Goal: Information Seeking & Learning: Learn about a topic

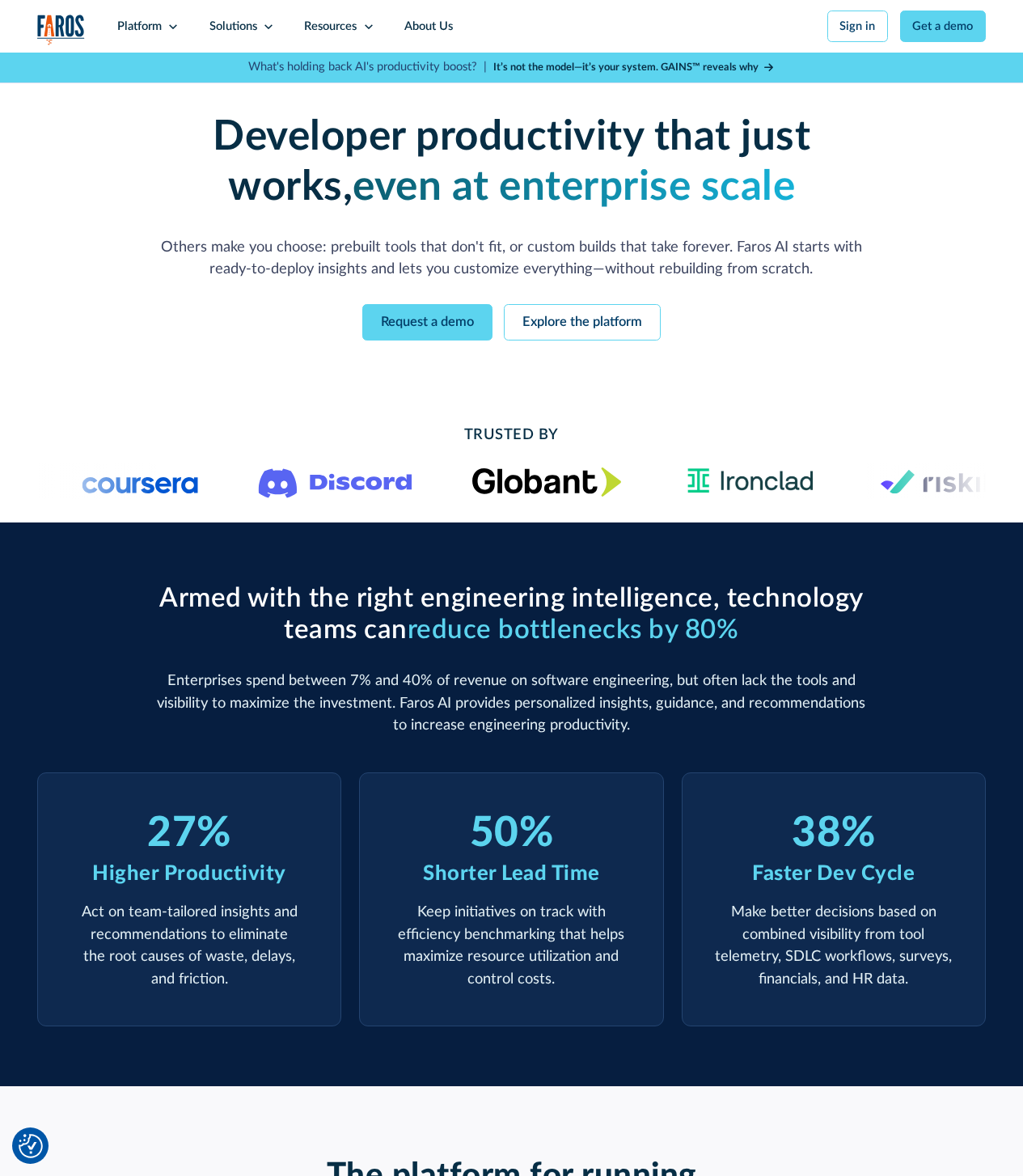
click at [809, 389] on div "Developer productivity that just works, even at enterprise scale Others make yo…" at bounding box center [511, 226] width 949 height 346
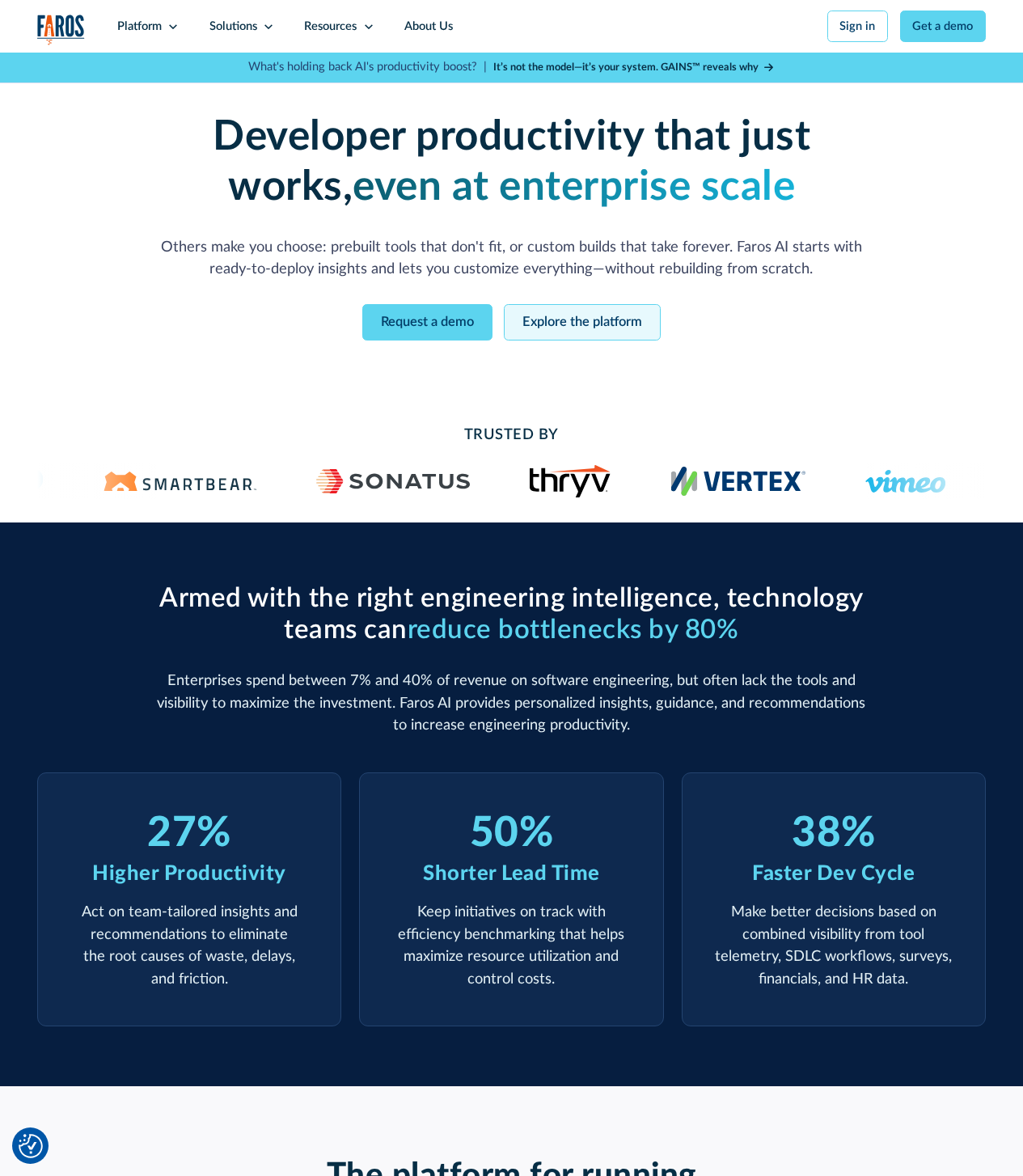
click at [595, 326] on link "Explore the platform" at bounding box center [582, 323] width 157 height 37
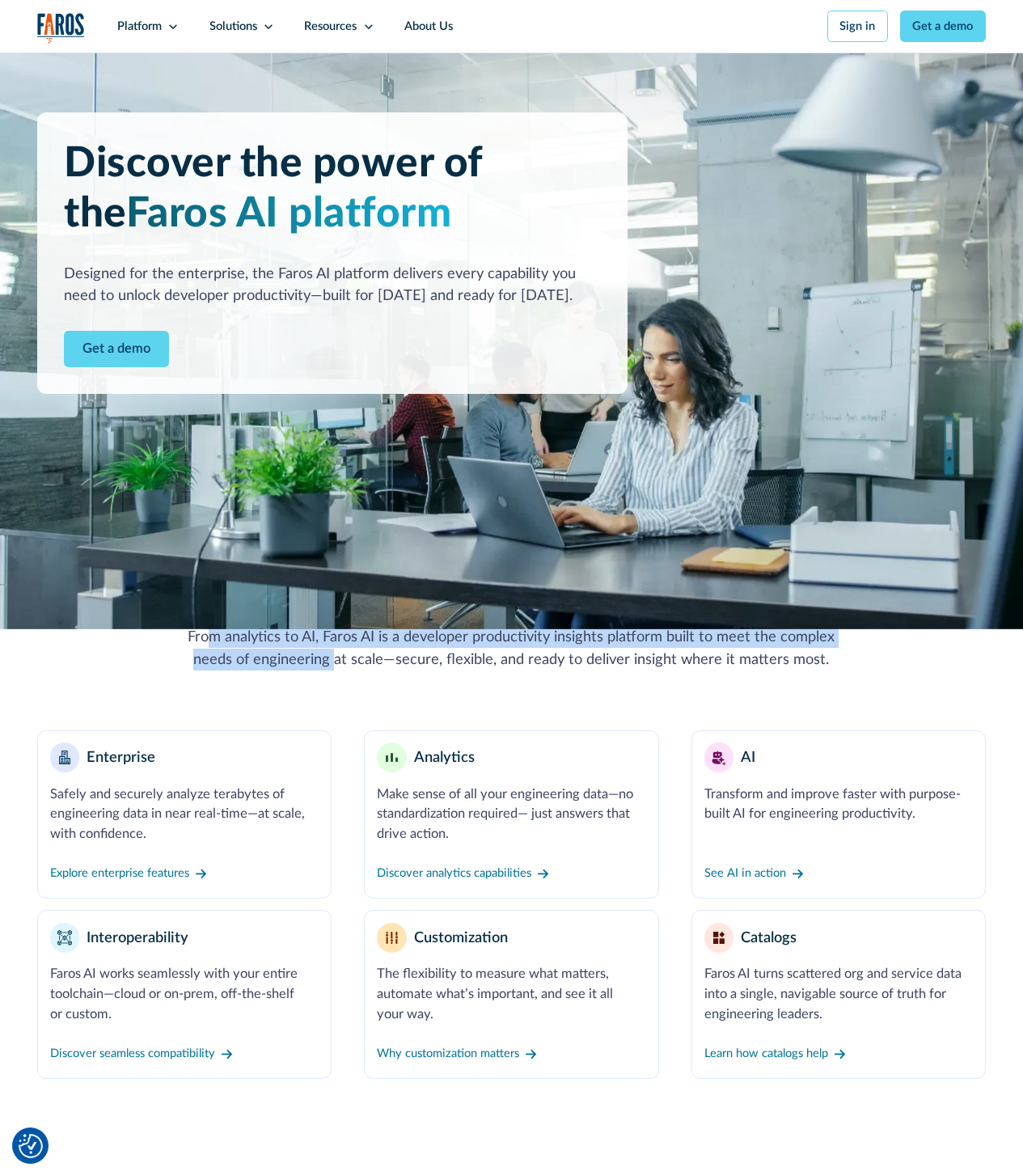
drag, startPoint x: 213, startPoint y: 650, endPoint x: 453, endPoint y: 672, distance: 241.0
click at [436, 671] on div "From analytics to AI, Faros AI is a developer productivity insights platform bu…" at bounding box center [512, 649] width 682 height 44
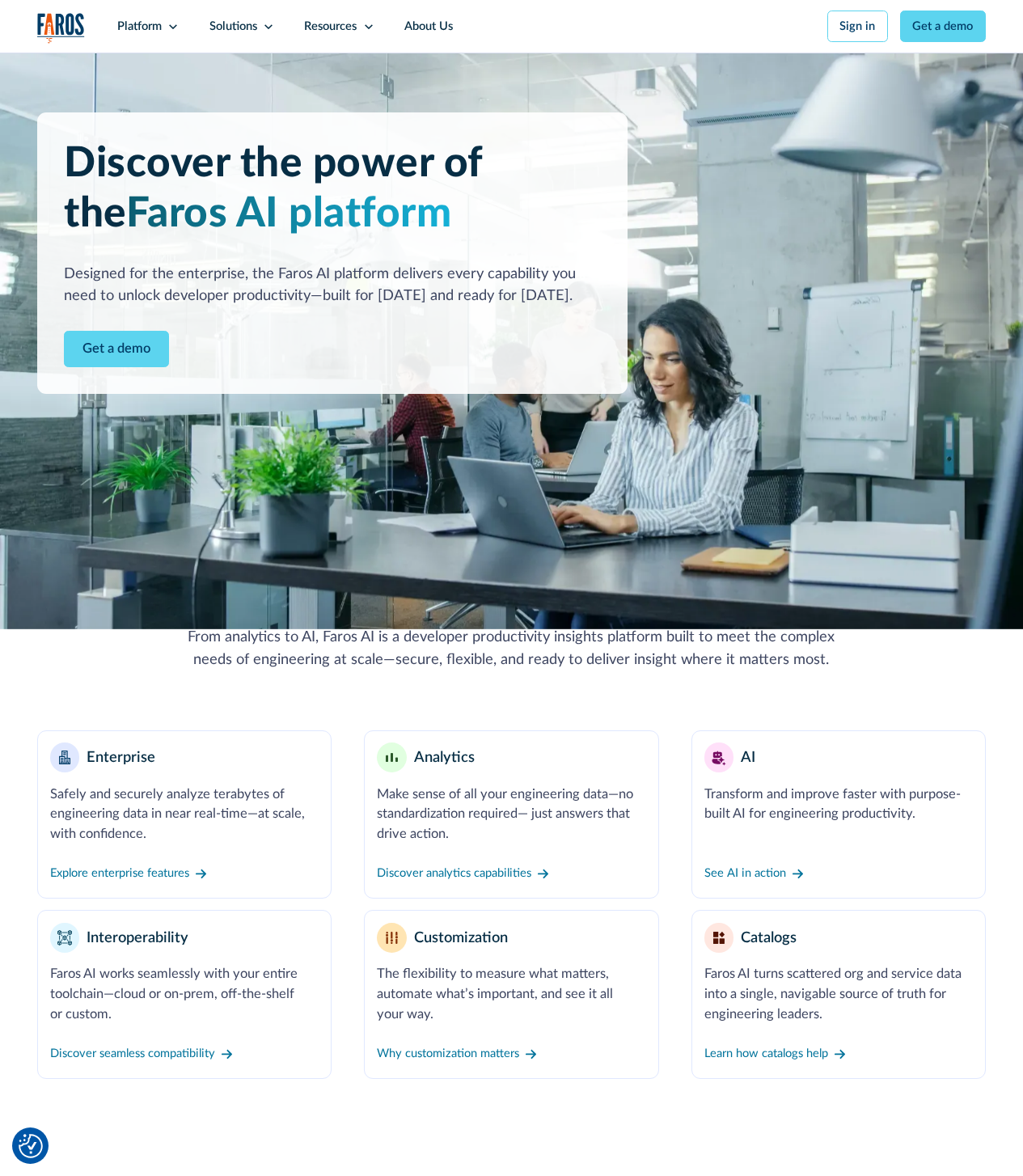
click at [453, 671] on div "From analytics to AI, Faros AI is a developer productivity insights platform bu…" at bounding box center [512, 649] width 682 height 44
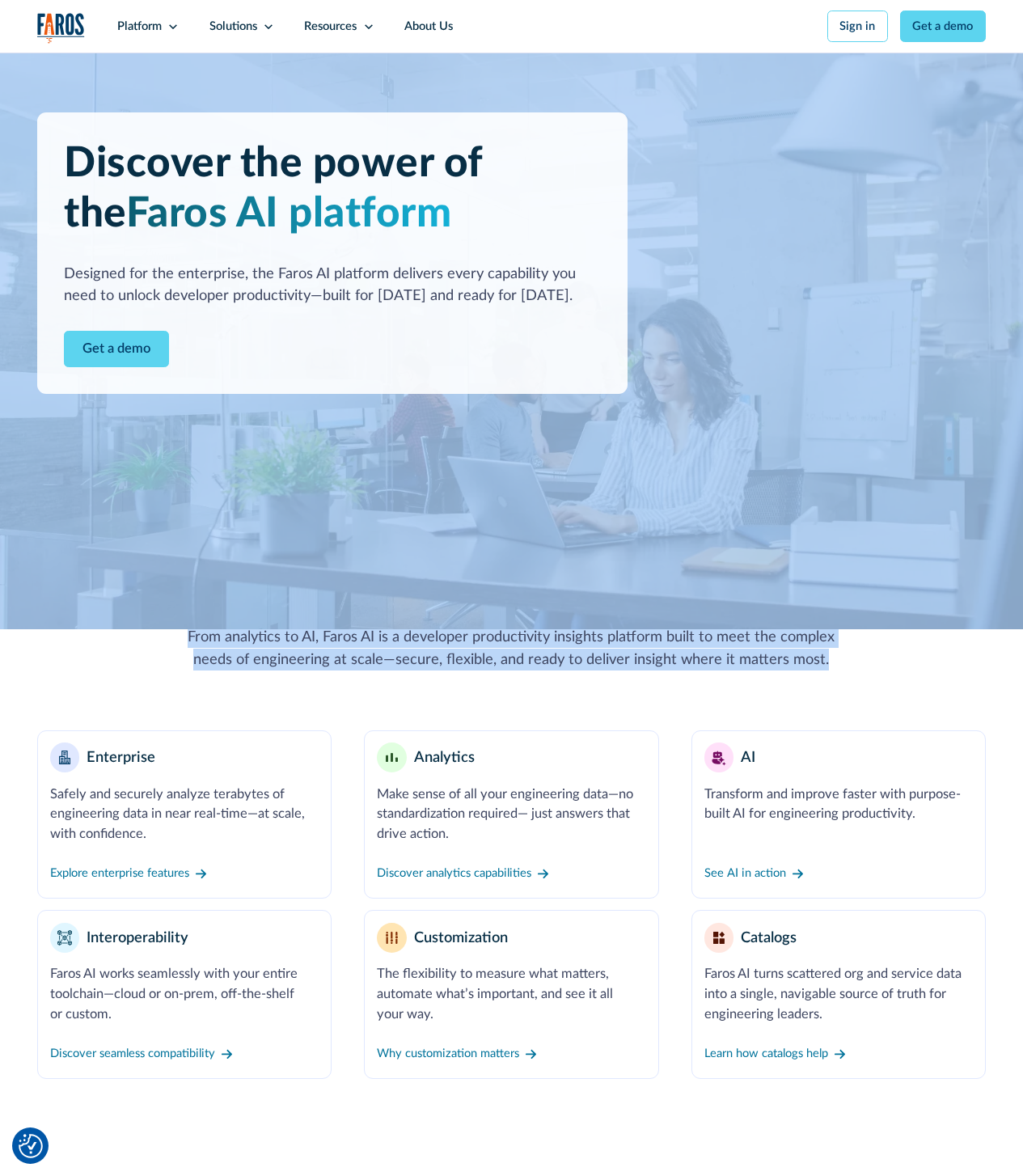
drag, startPoint x: 558, startPoint y: 691, endPoint x: 407, endPoint y: 623, distance: 165.6
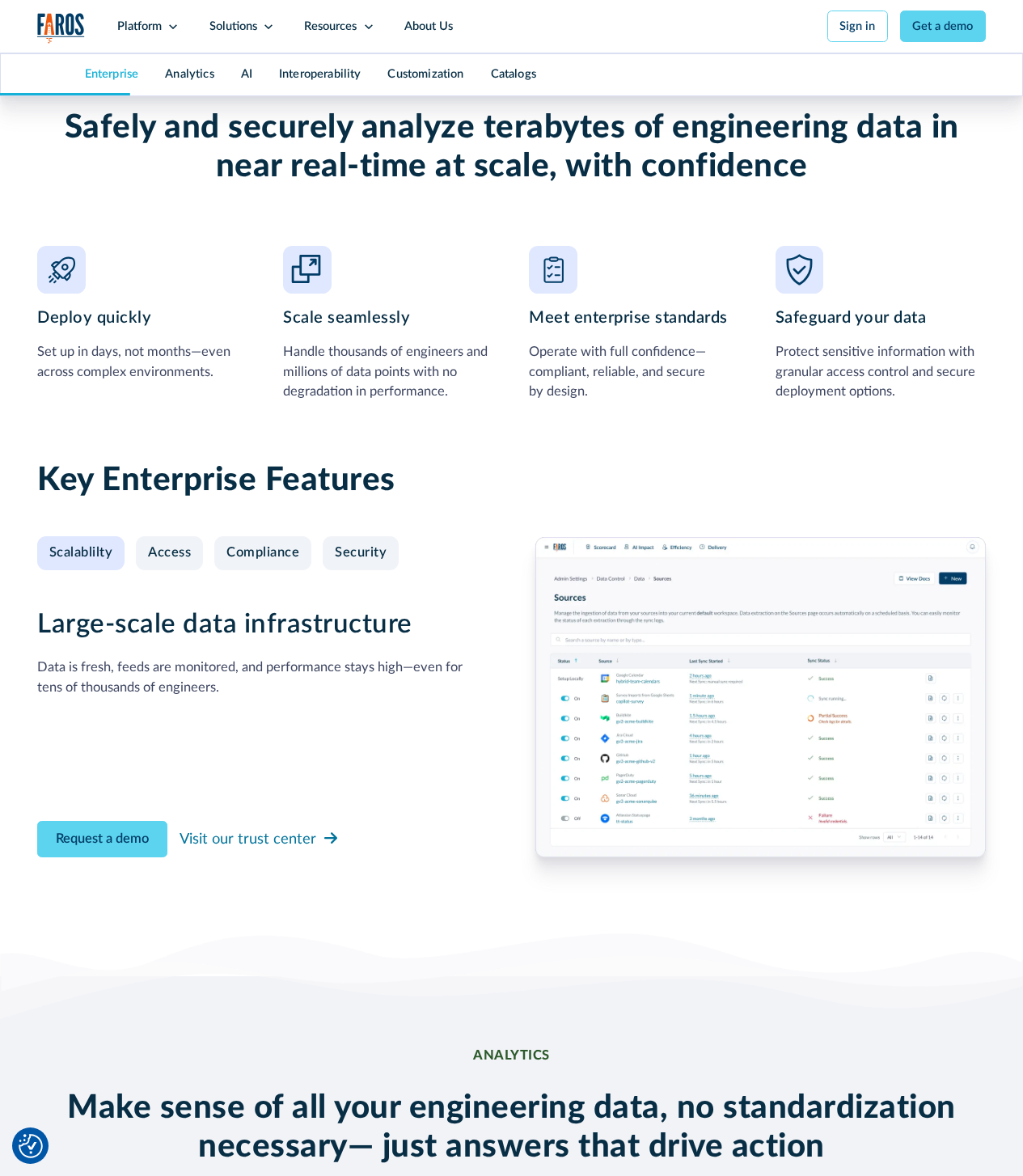
scroll to position [1231, 0]
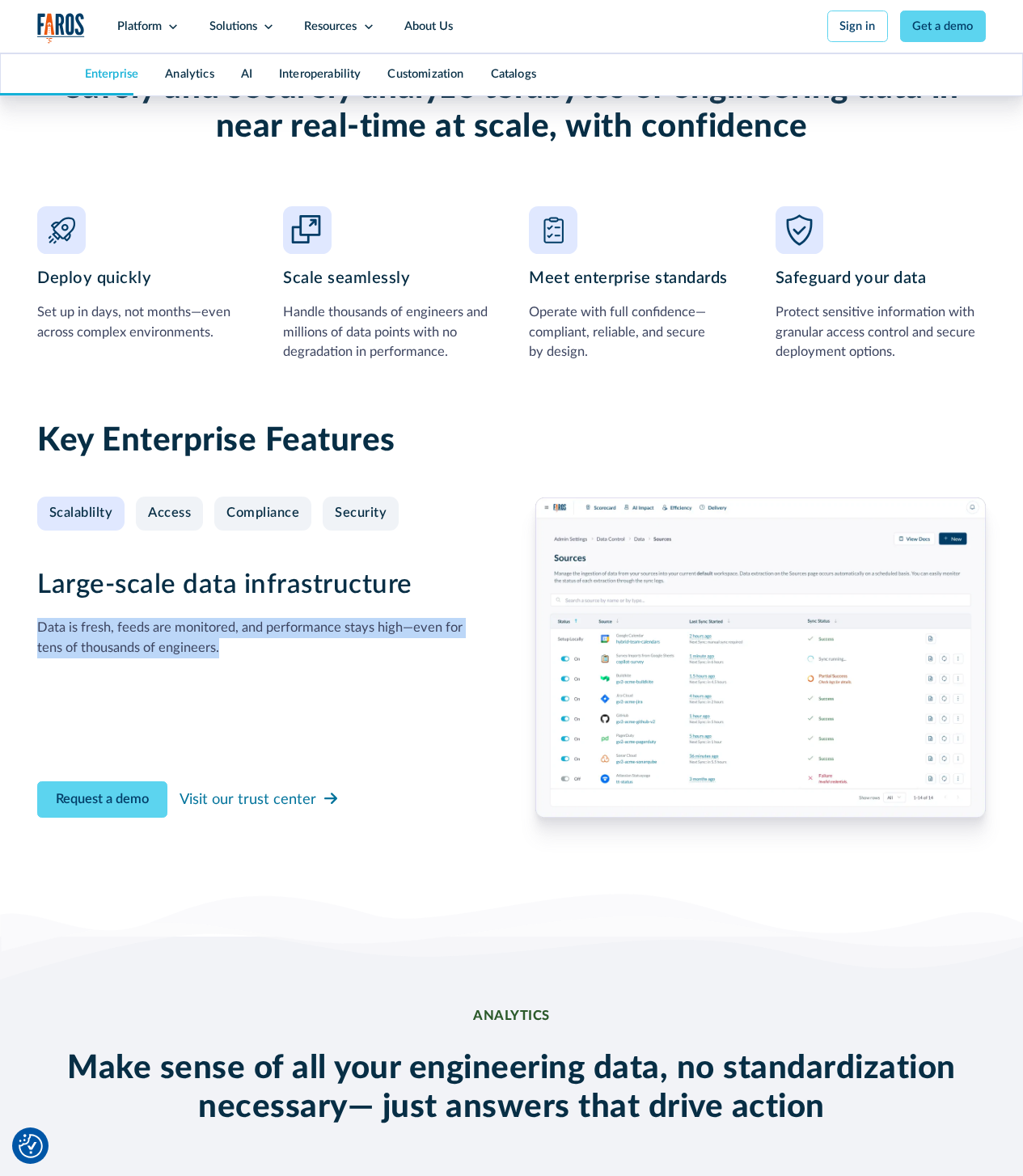
drag, startPoint x: 247, startPoint y: 653, endPoint x: 274, endPoint y: 625, distance: 38.9
click at [274, 625] on div "Large-scale data infrastructure Data is fresh, feeds are monitored, and perform…" at bounding box center [262, 613] width 451 height 90
click at [192, 529] on link "Access" at bounding box center [169, 514] width 67 height 34
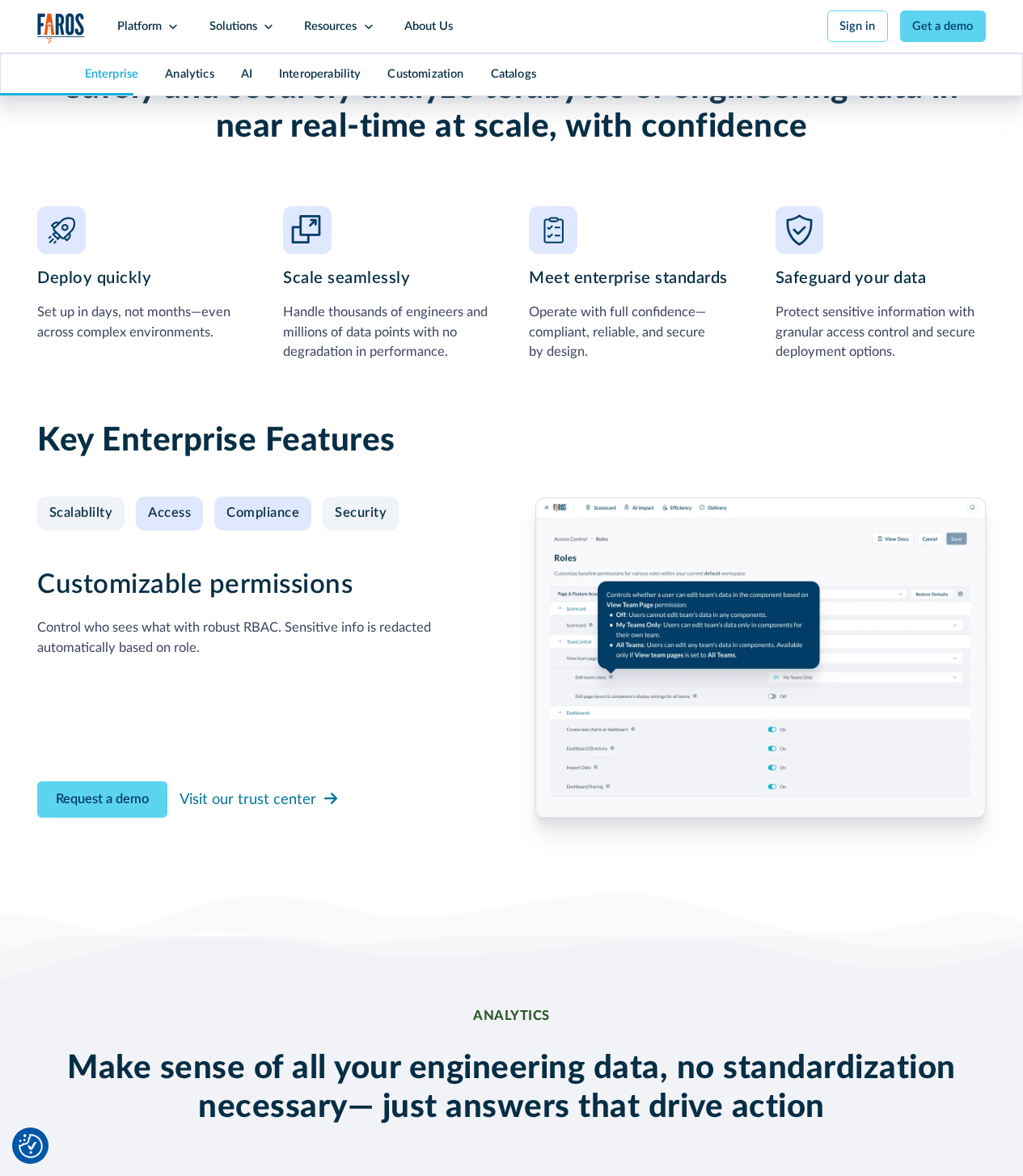
click at [250, 522] on div "Compliance" at bounding box center [262, 514] width 73 height 16
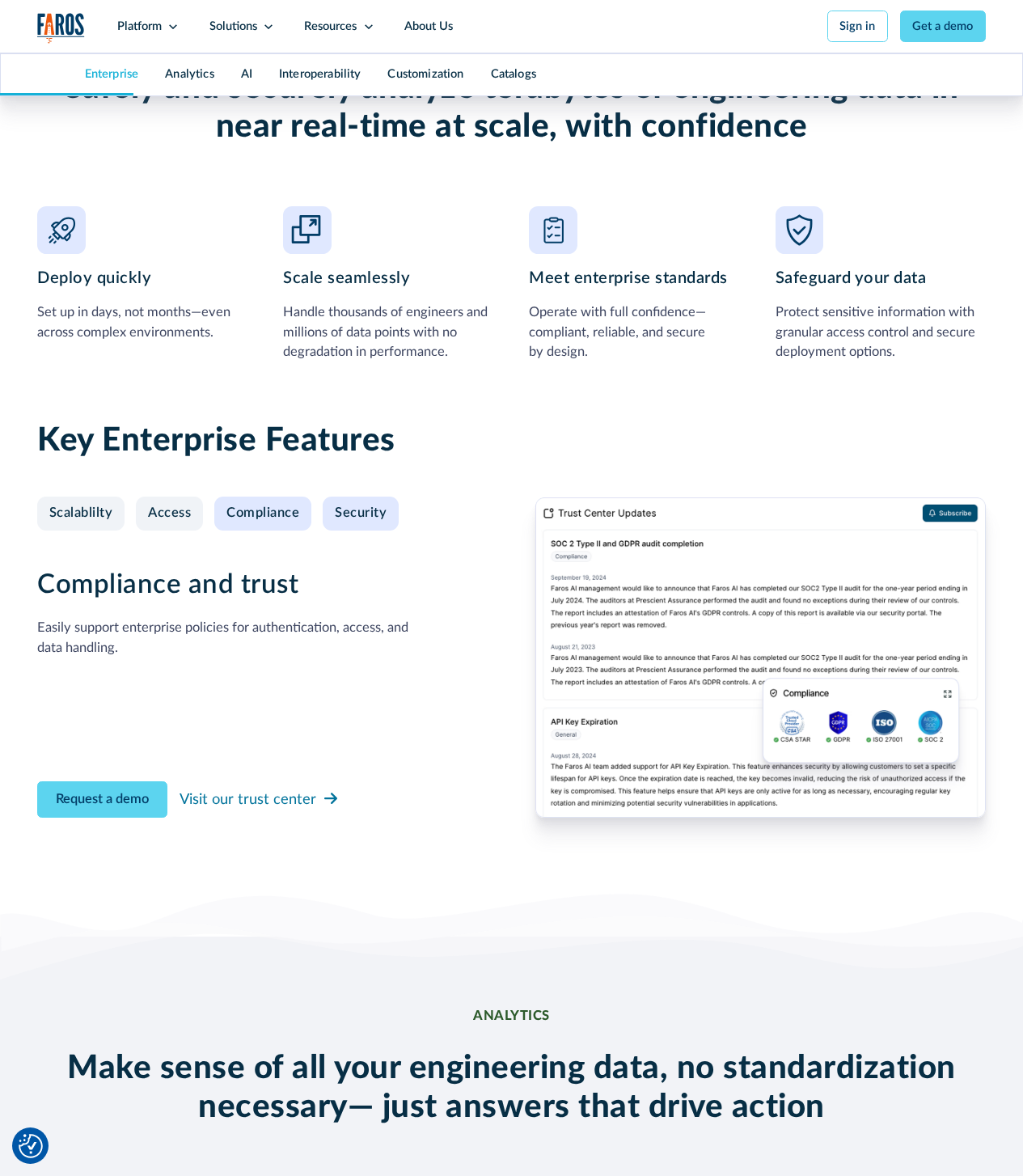
click at [363, 522] on div "Security" at bounding box center [361, 514] width 52 height 16
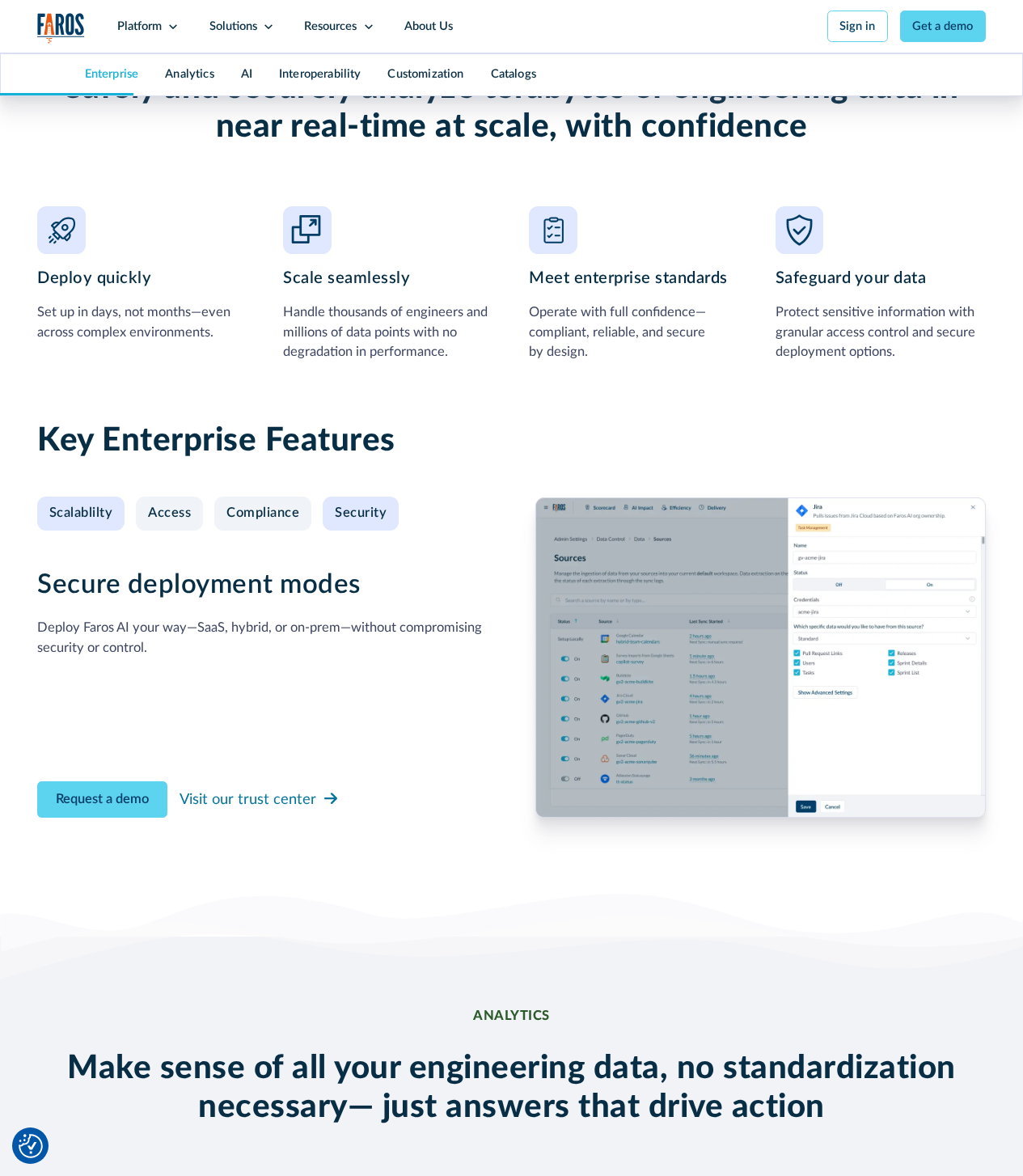
click at [75, 522] on div "Scalablilty" at bounding box center [81, 514] width 64 height 16
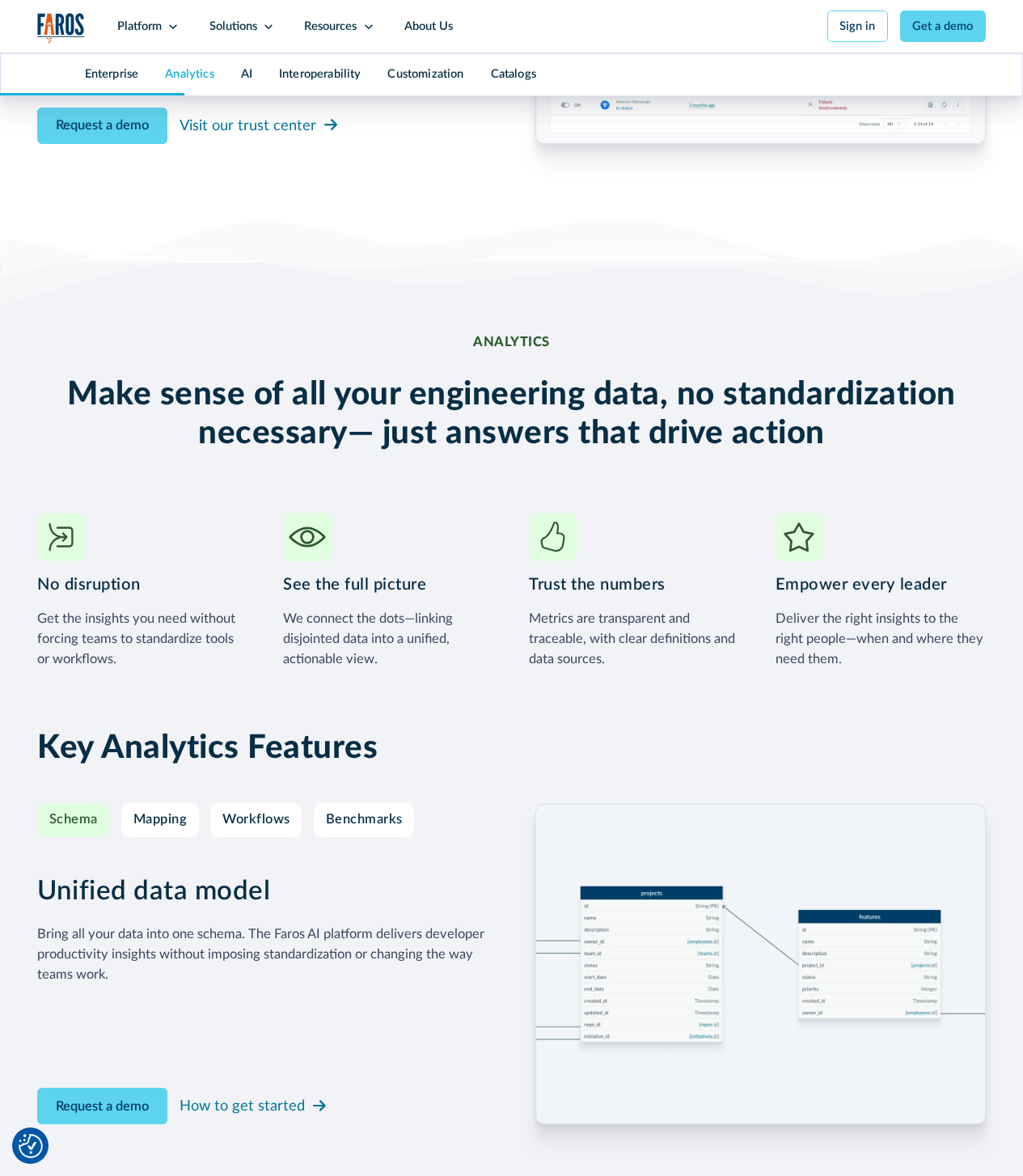
scroll to position [1943, 0]
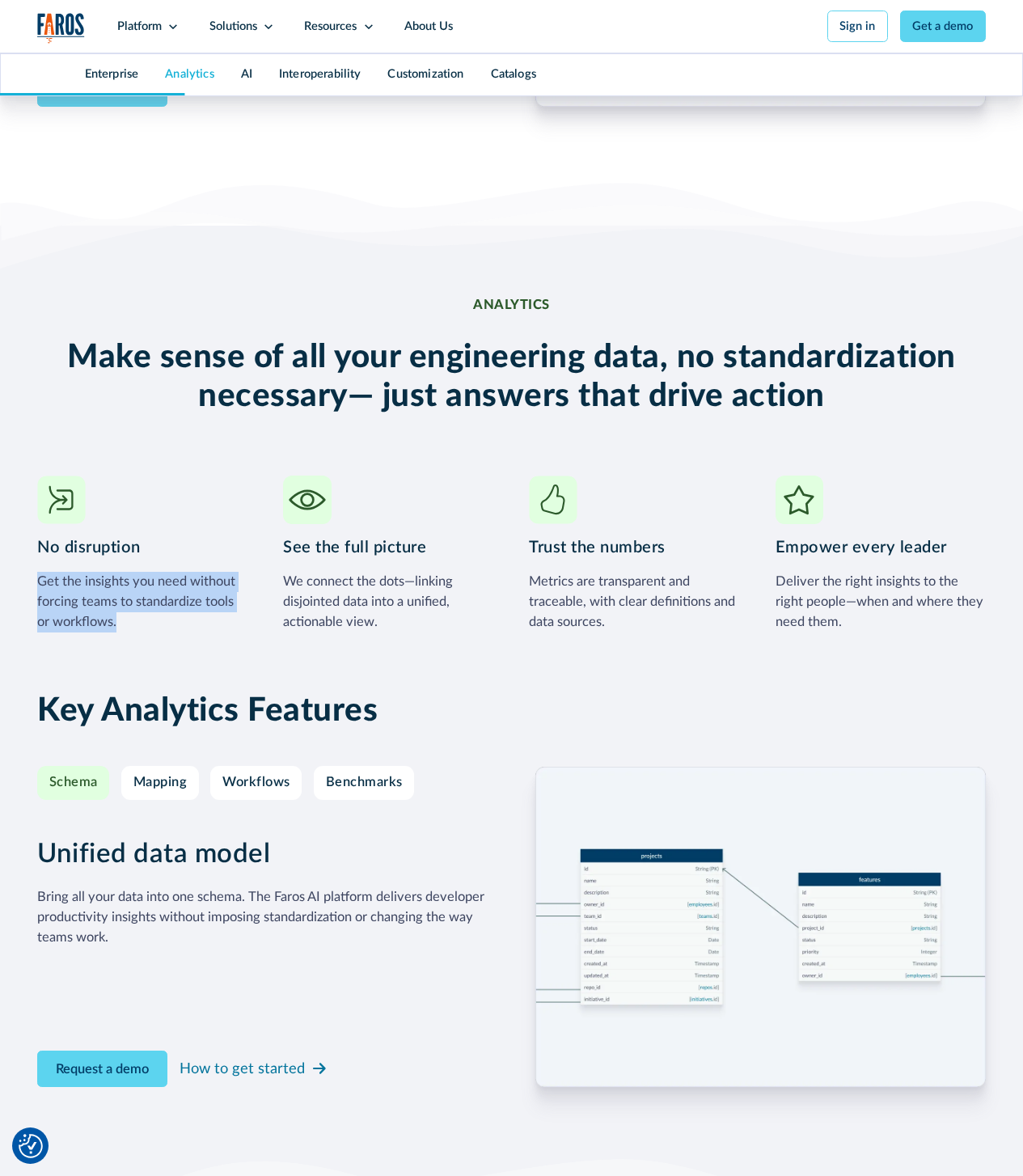
drag, startPoint x: 189, startPoint y: 650, endPoint x: 256, endPoint y: 577, distance: 99.1
click at [256, 577] on div "No disruption Get the insights you need without forcing teams to standardize to…" at bounding box center [511, 553] width 949 height 156
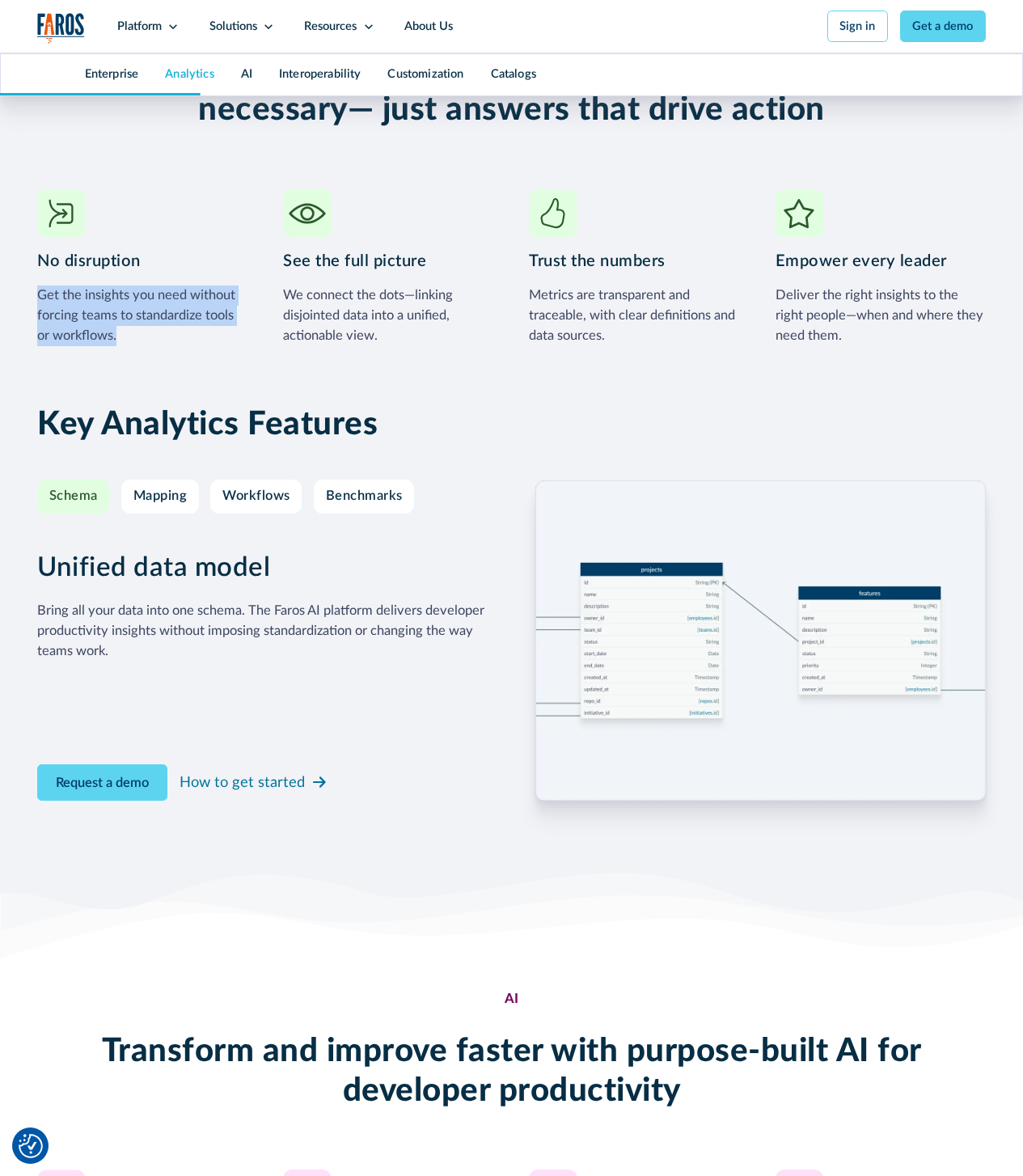
scroll to position [2234, 0]
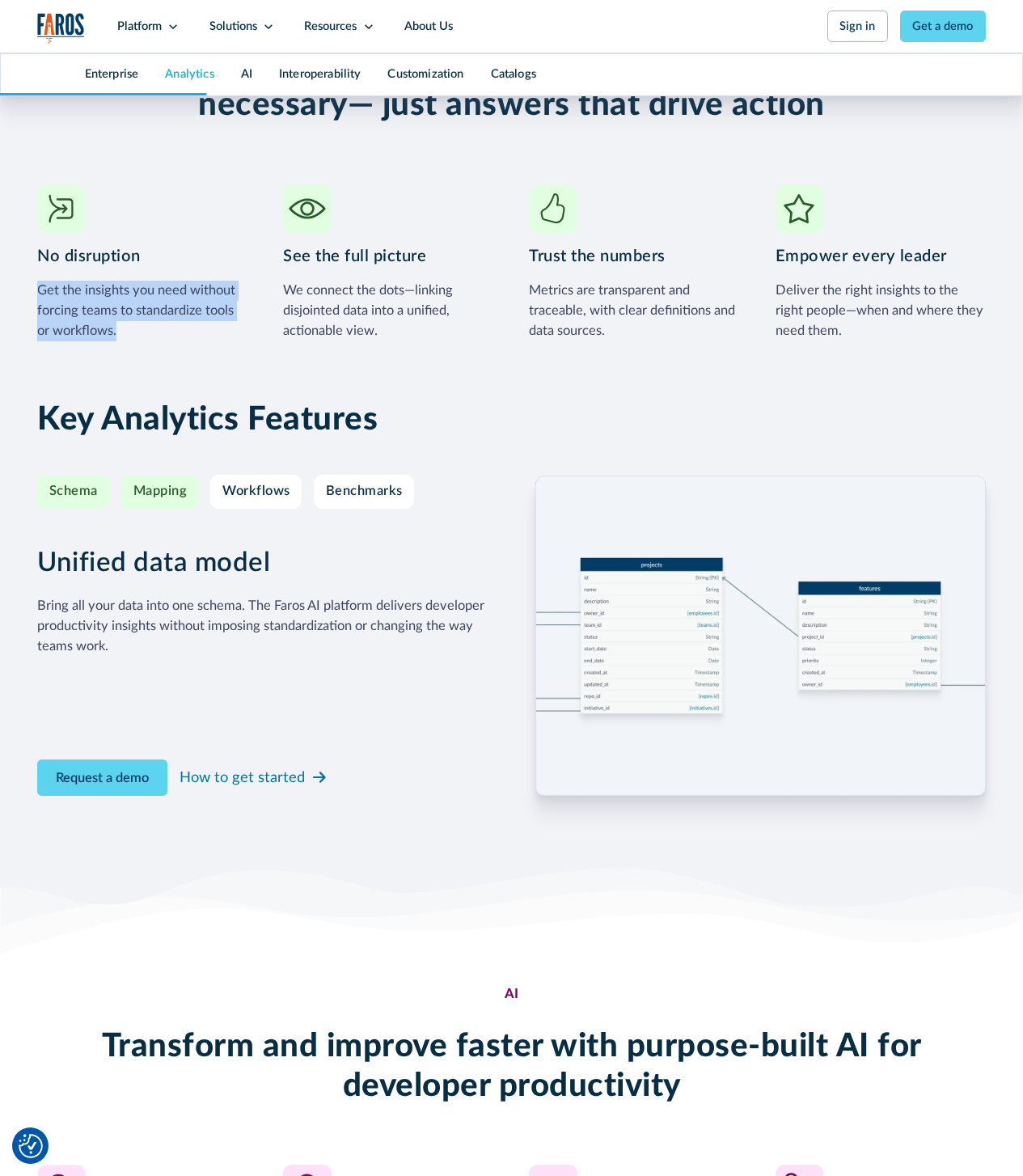
click at [151, 500] on div "Mapping" at bounding box center [161, 491] width 54 height 16
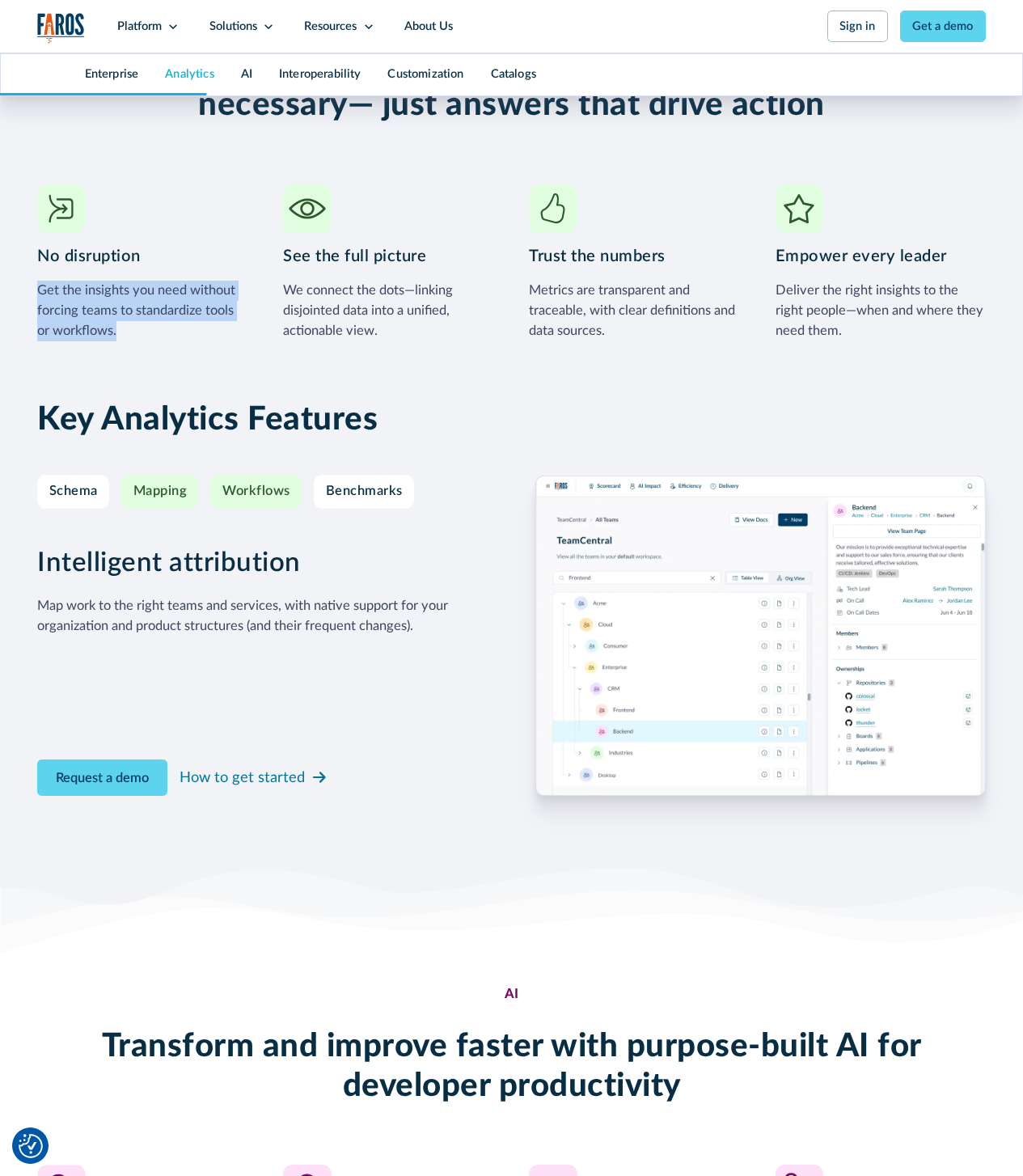
click at [237, 500] on div "Workflows" at bounding box center [256, 491] width 68 height 16
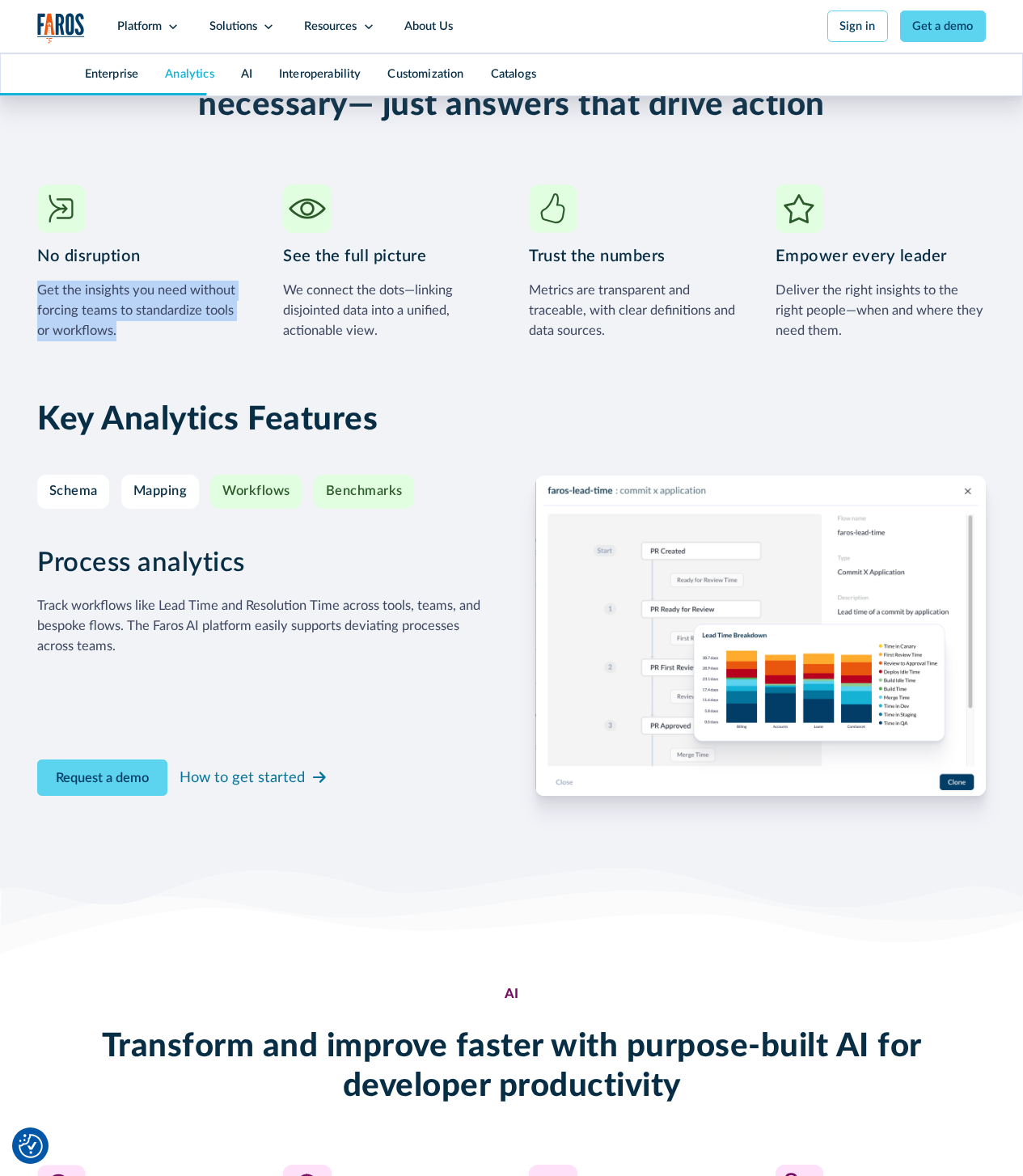
click at [352, 500] on div "Benchmarks" at bounding box center [364, 491] width 76 height 16
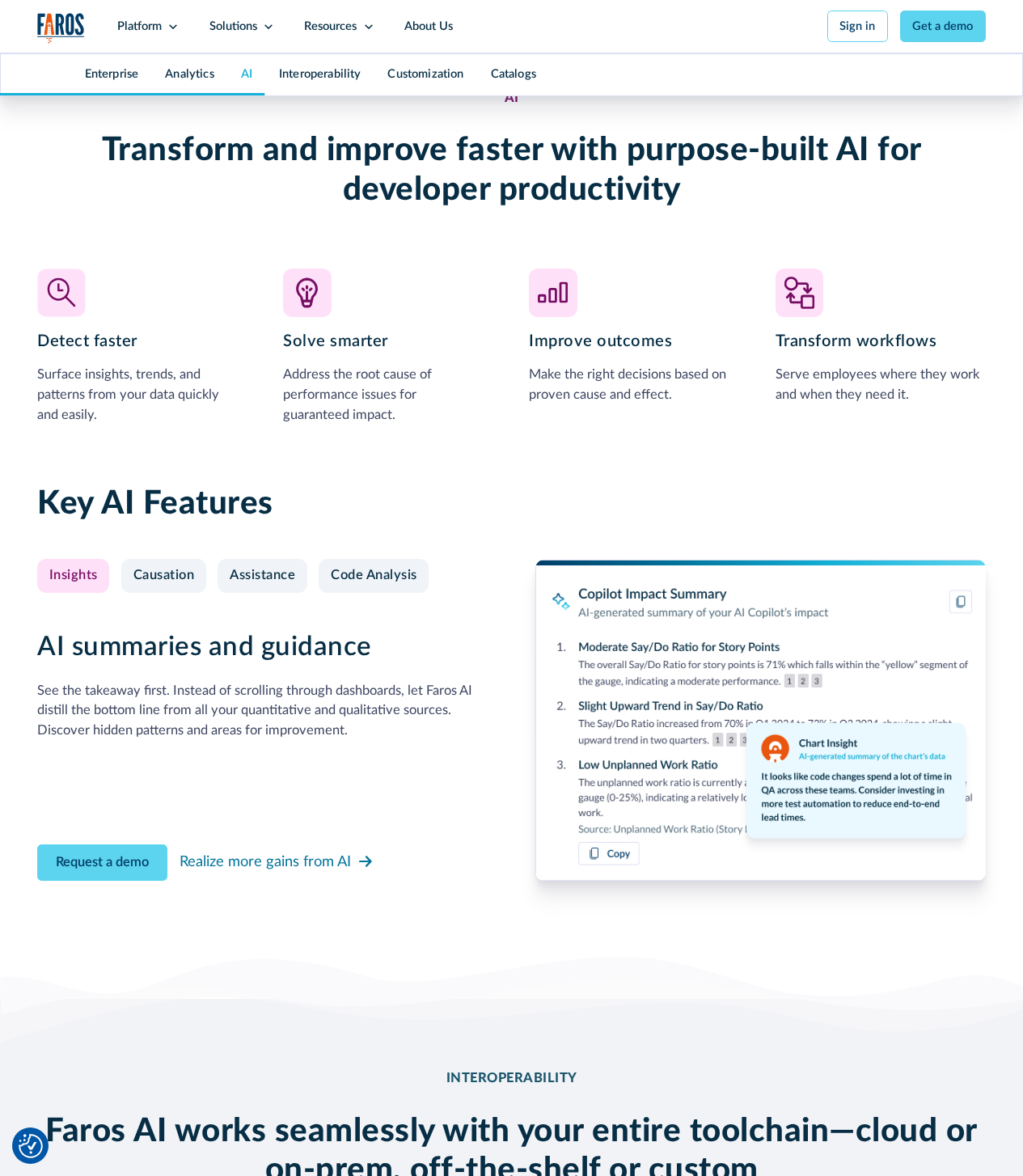
scroll to position [3266, 0]
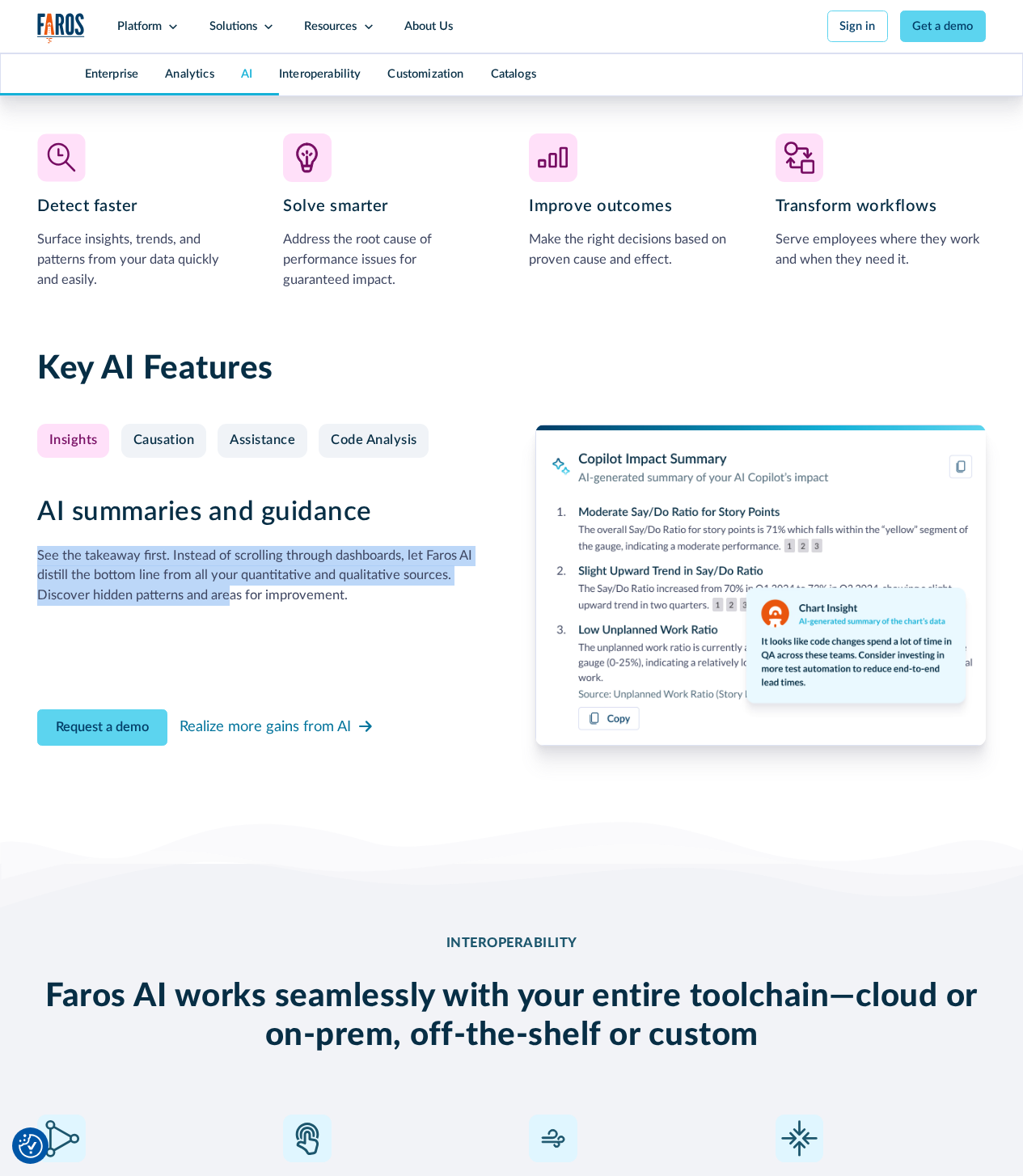
drag, startPoint x: 28, startPoint y: 566, endPoint x: 228, endPoint y: 629, distance: 209.7
click at [228, 629] on div "Key AI Features Insights Causation Assistance Code Analysis AI summaries and gu…" at bounding box center [512, 568] width 1023 height 497
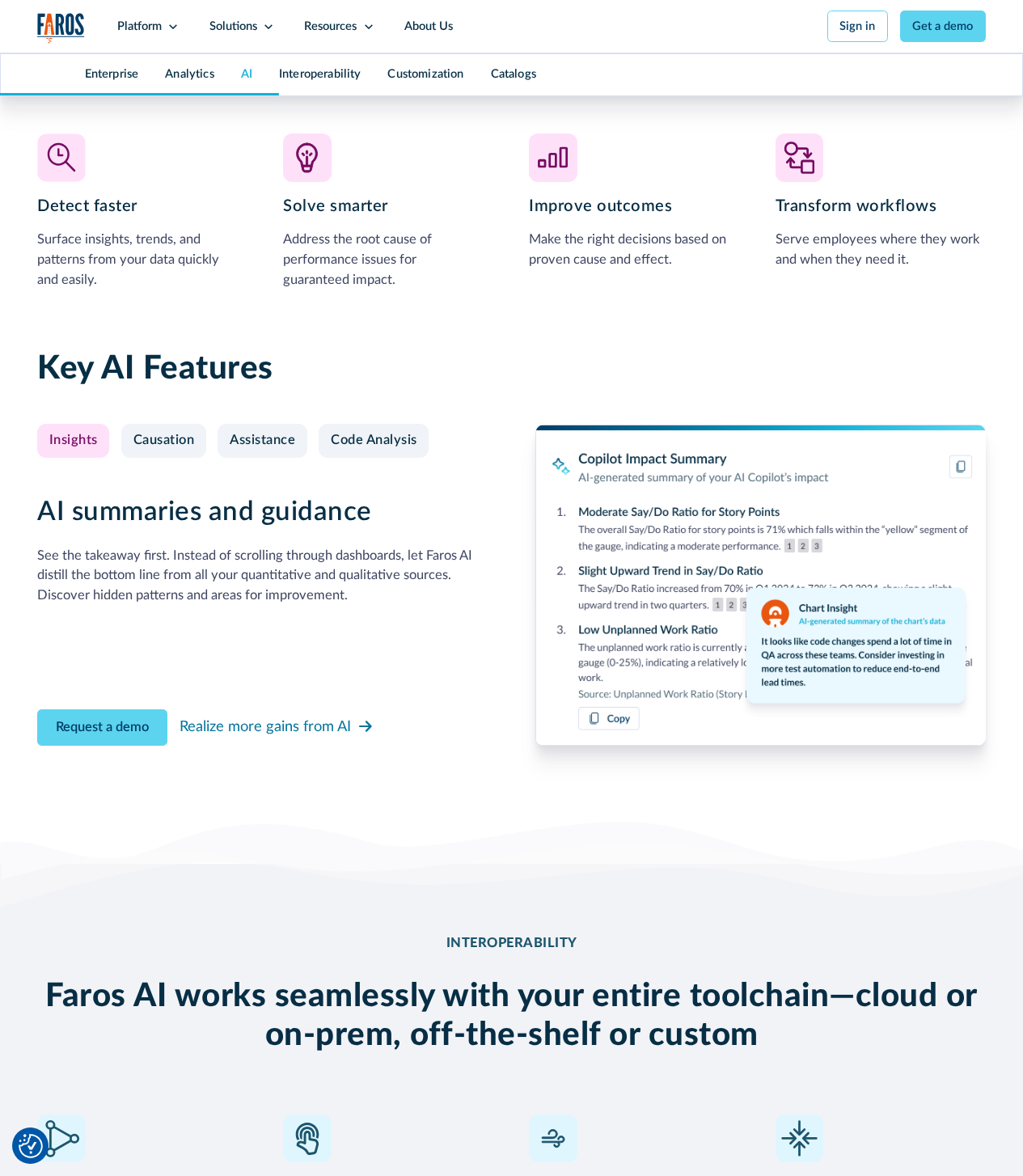
click at [248, 606] on div "See the takeaway first. Instead of scrolling through dashboards, let Faros AI d…" at bounding box center [262, 576] width 451 height 60
drag, startPoint x: 403, startPoint y: 595, endPoint x: 430, endPoint y: 565, distance: 40.4
click at [428, 568] on div "AI summaries and guidance See the takeaway first. Instead of scrolling through …" at bounding box center [262, 551] width 451 height 110
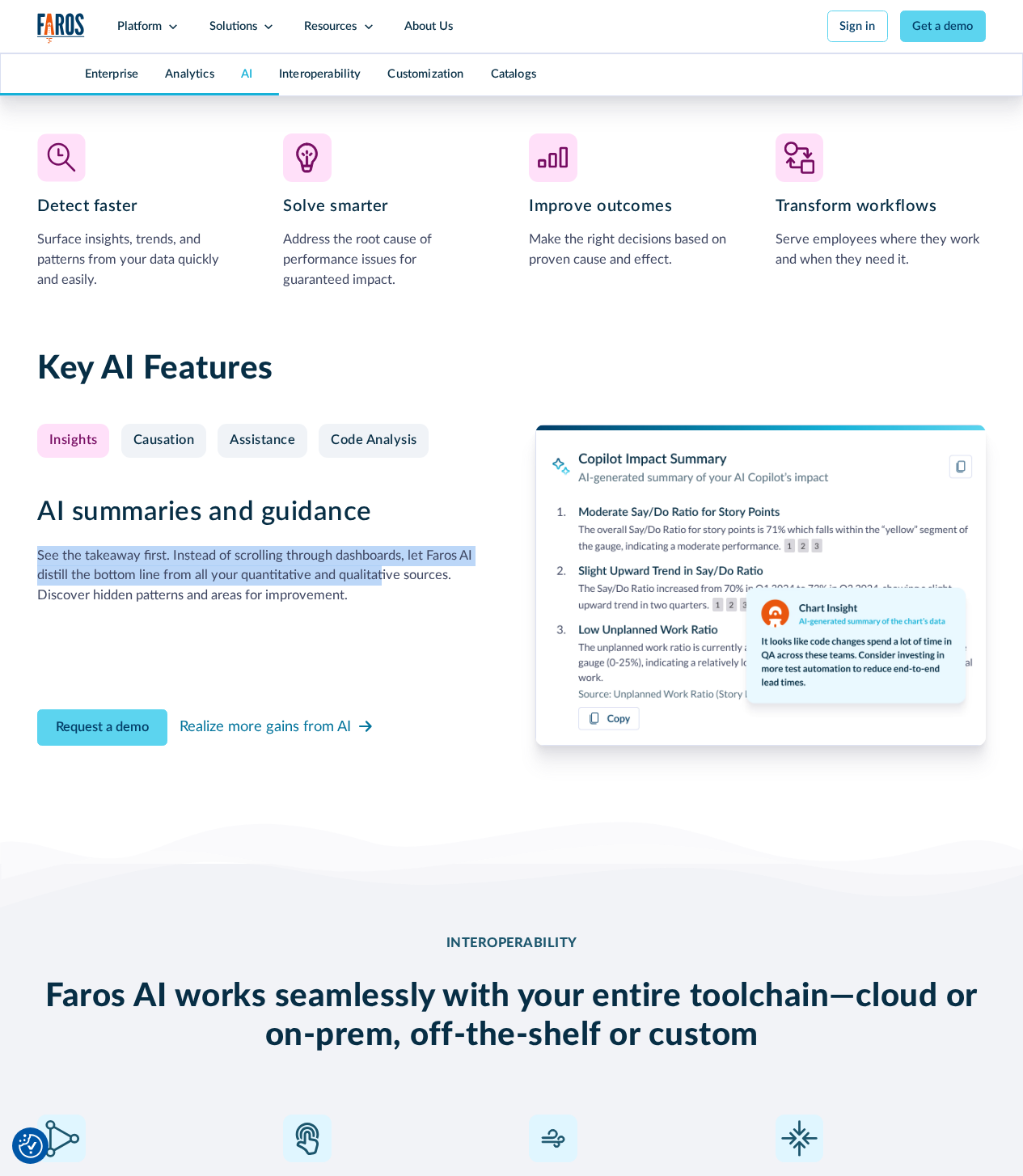
click at [430, 565] on div "AI summaries and guidance See the takeaway first. Instead of scrolling through …" at bounding box center [262, 551] width 451 height 110
drag, startPoint x: 394, startPoint y: 539, endPoint x: 409, endPoint y: 597, distance: 59.9
click at [409, 597] on div "AI summaries and guidance See the takeaway first. Instead of scrolling through …" at bounding box center [262, 551] width 451 height 110
drag, startPoint x: 399, startPoint y: 651, endPoint x: 401, endPoint y: 569, distance: 82.0
click at [401, 569] on div "AI summaries and guidance See the takeaway first. Instead of scrolling through …" at bounding box center [262, 585] width 451 height 321
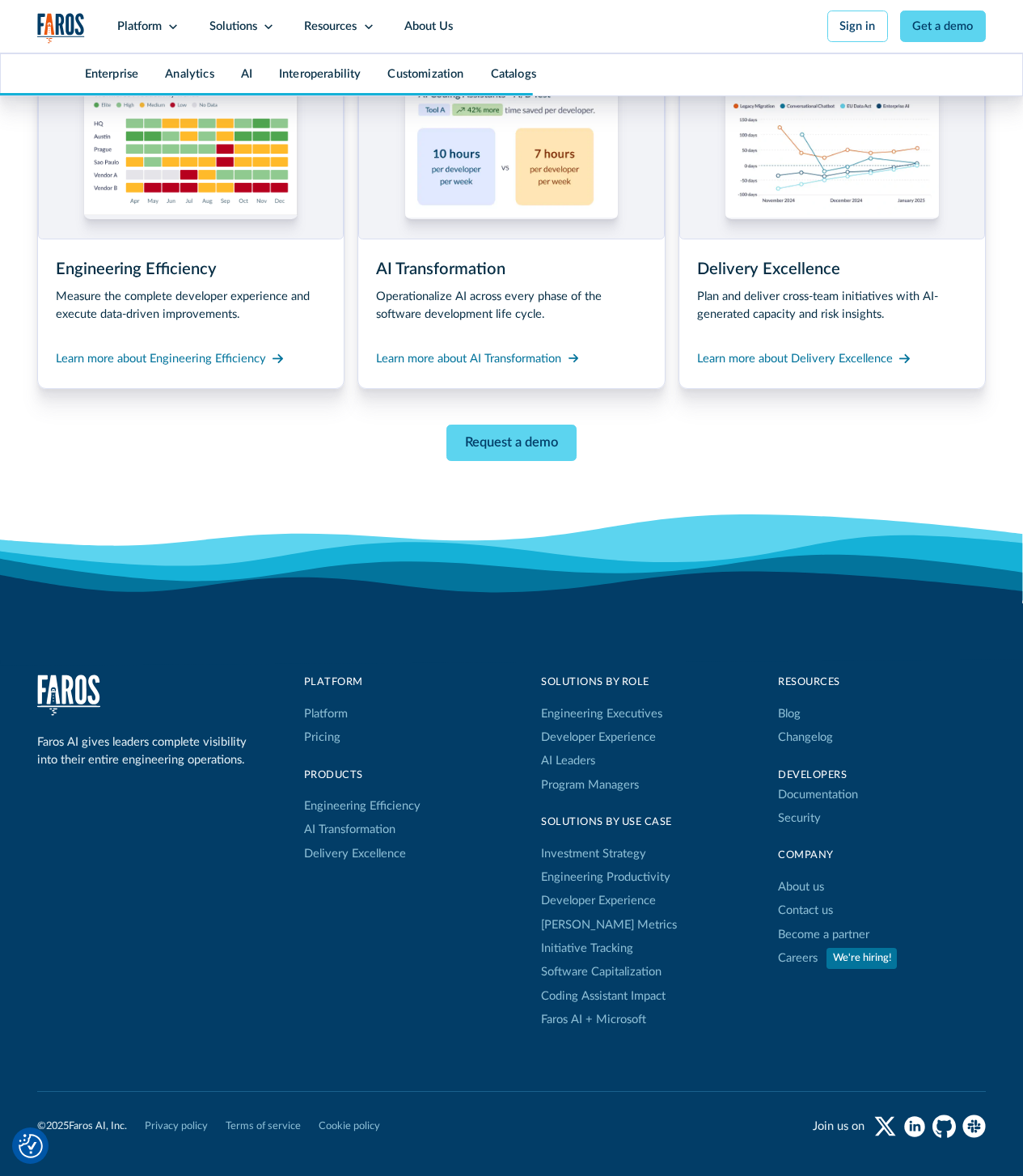
scroll to position [7152, 0]
click at [327, 749] on link "Pricing" at bounding box center [323, 737] width 37 height 23
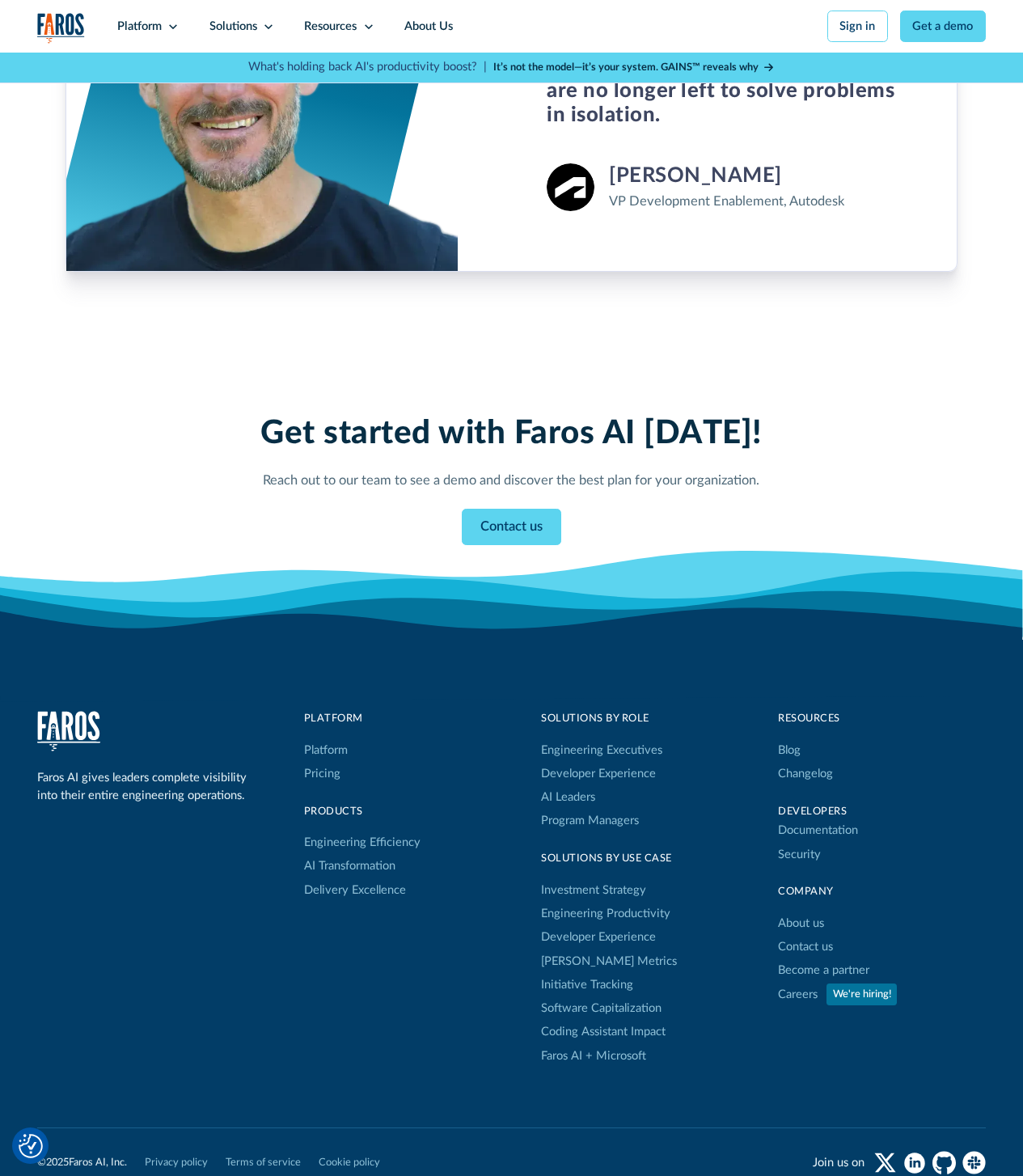
scroll to position [1142, 0]
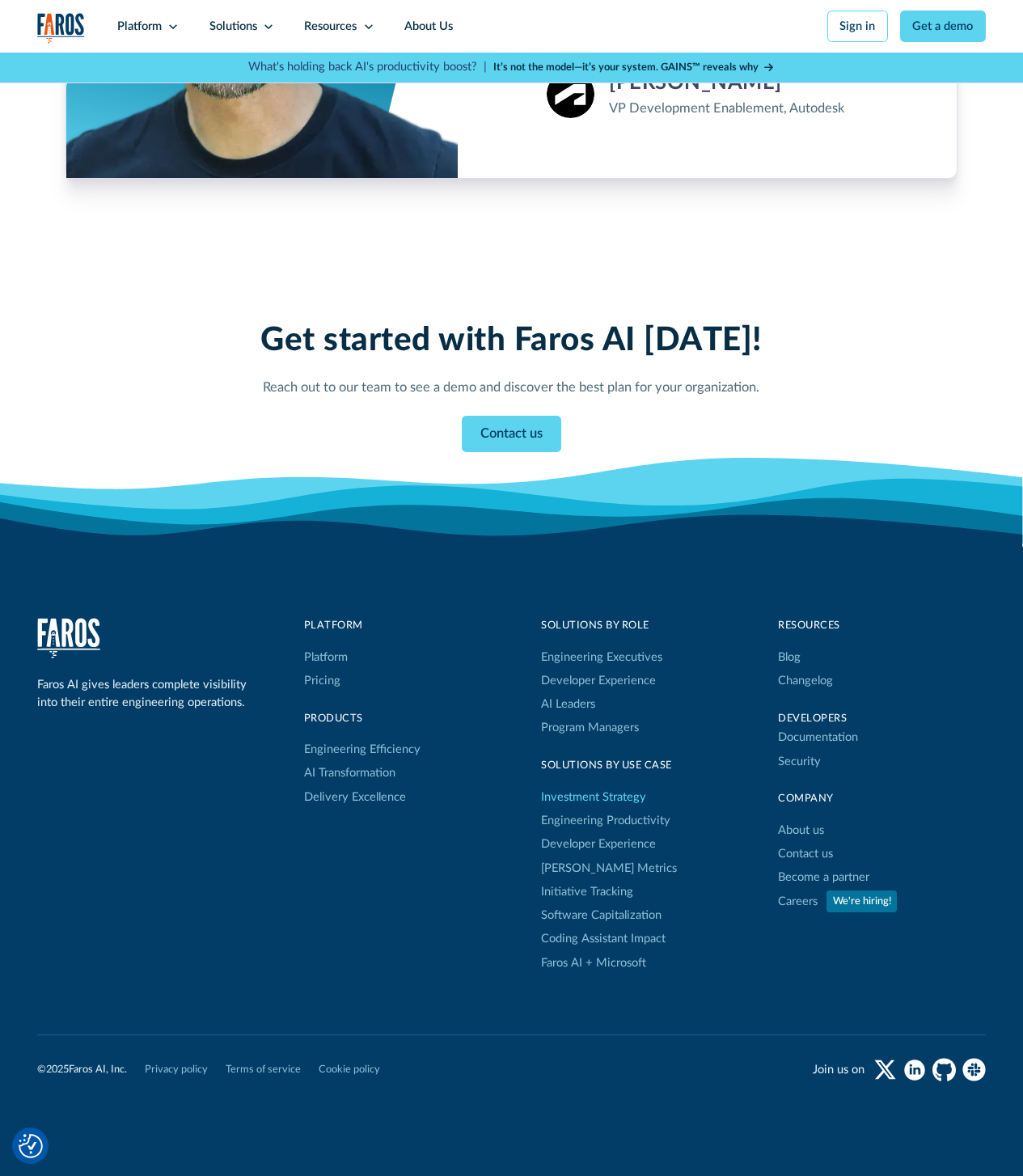
click at [570, 809] on link "Investment Strategy" at bounding box center [594, 797] width 105 height 23
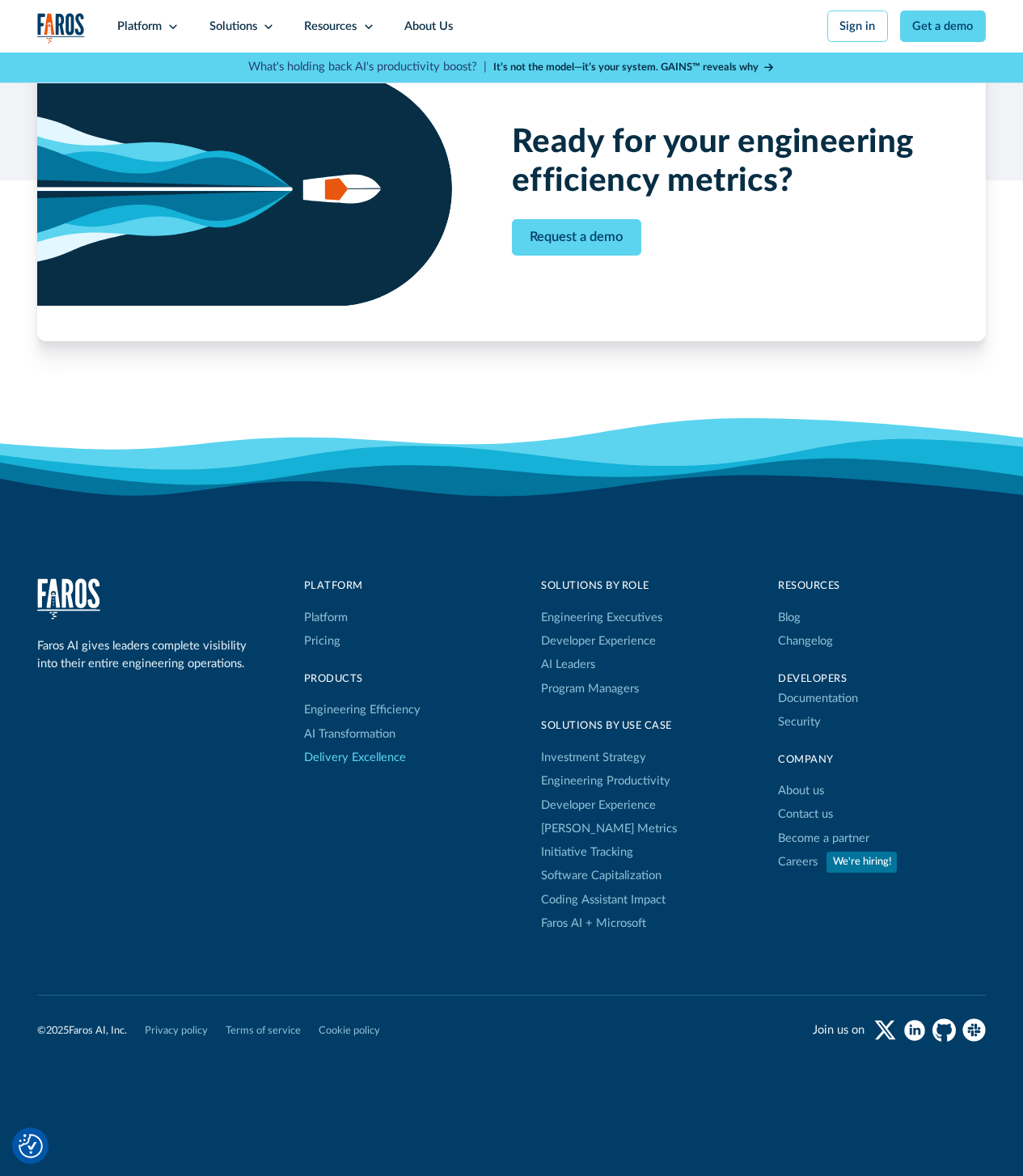
scroll to position [3207, 0]
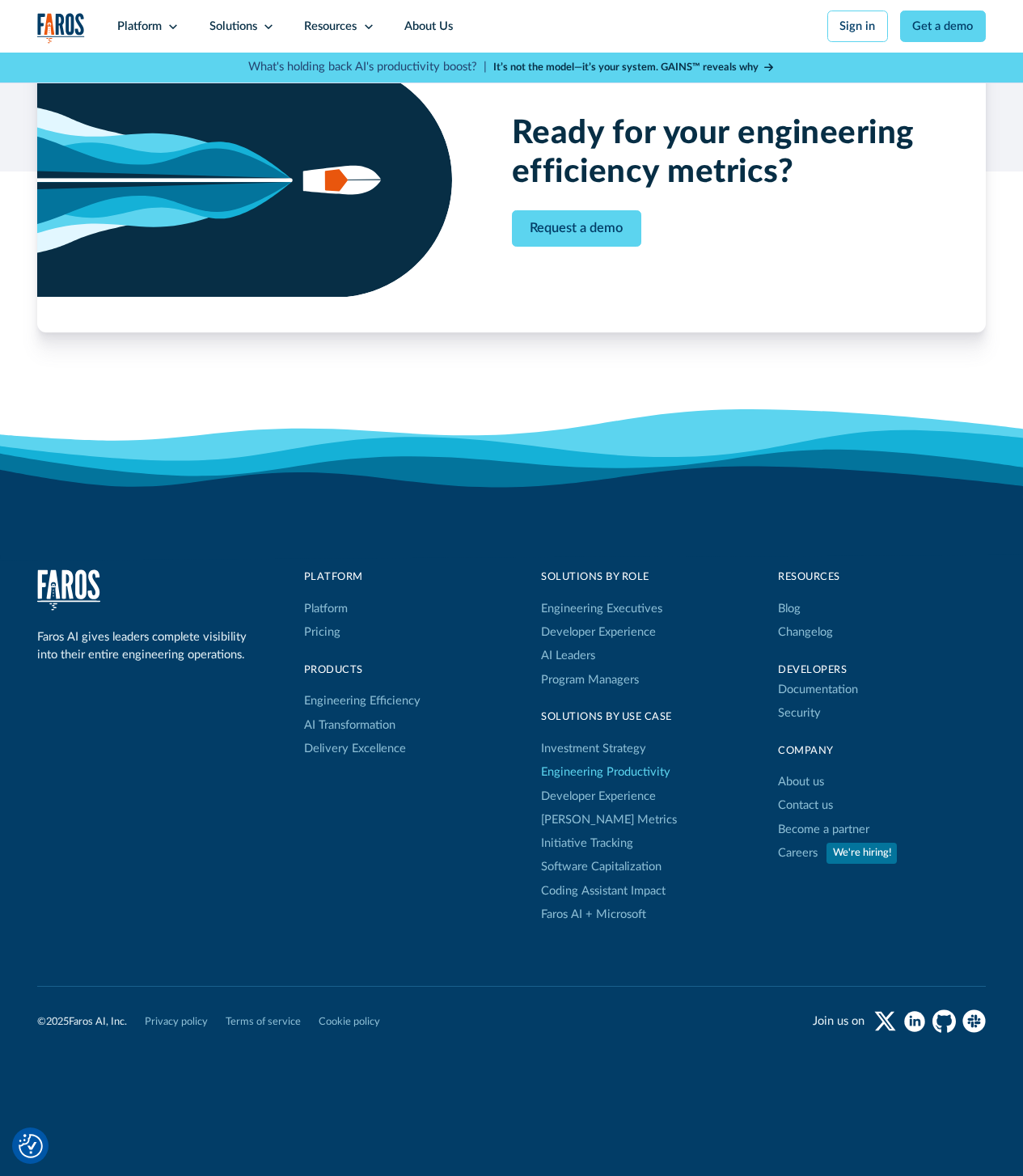
click at [589, 779] on link "Engineering Productivity" at bounding box center [606, 773] width 130 height 23
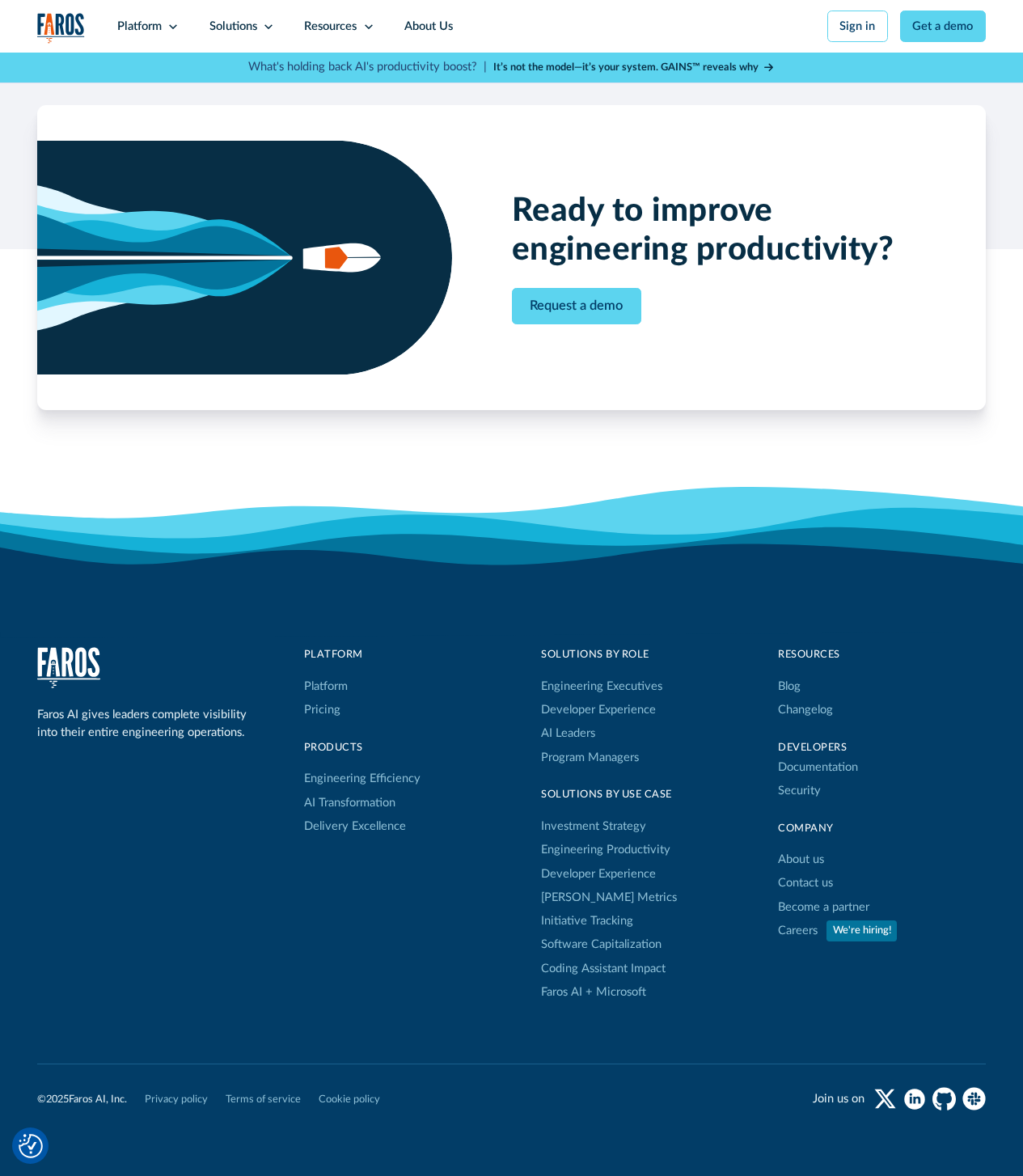
scroll to position [2763, 0]
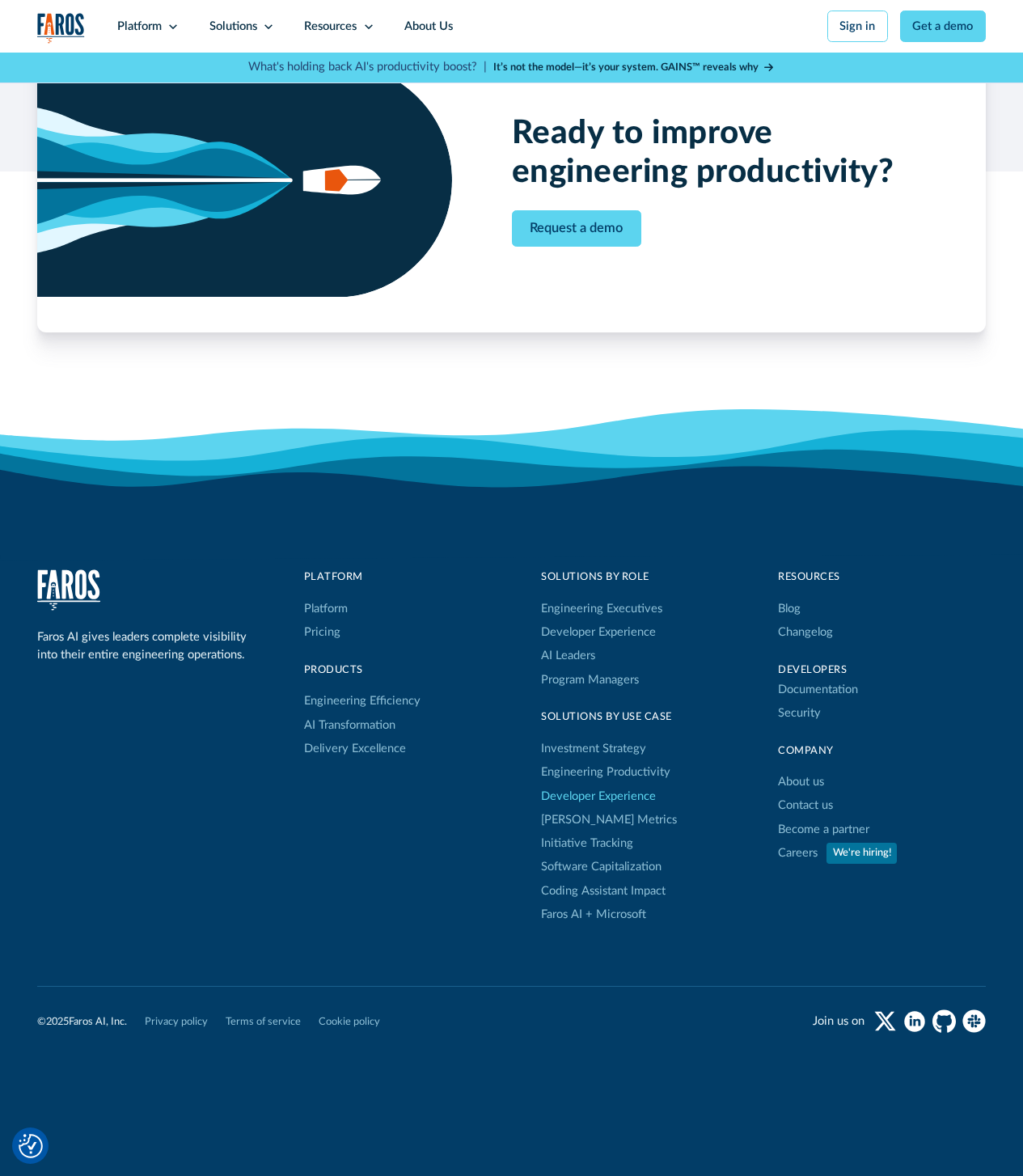
click at [611, 794] on link "Developer Experience" at bounding box center [599, 797] width 115 height 23
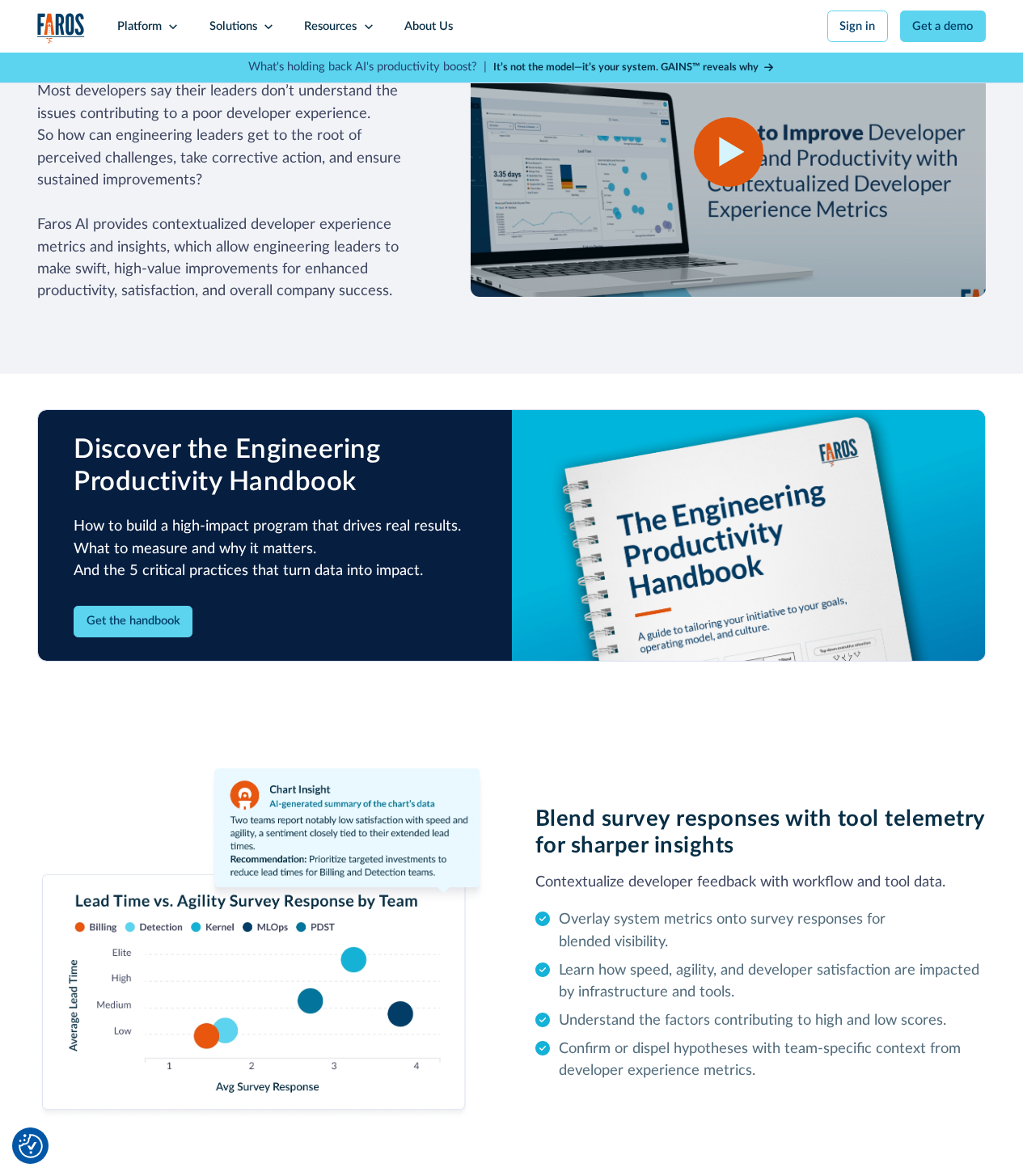
scroll to position [2609, 0]
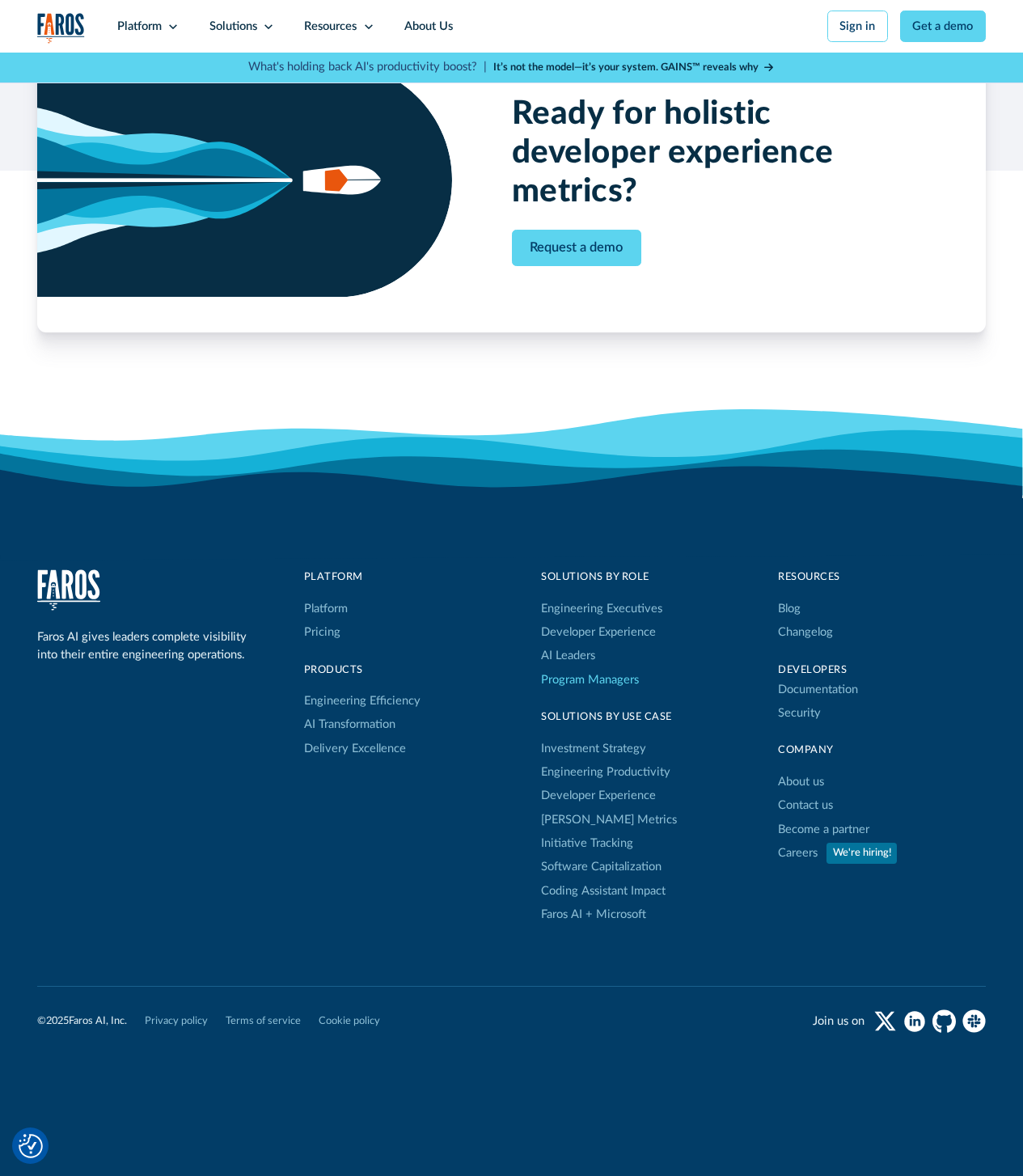
click at [569, 686] on link "Program Managers" at bounding box center [601, 680] width 121 height 23
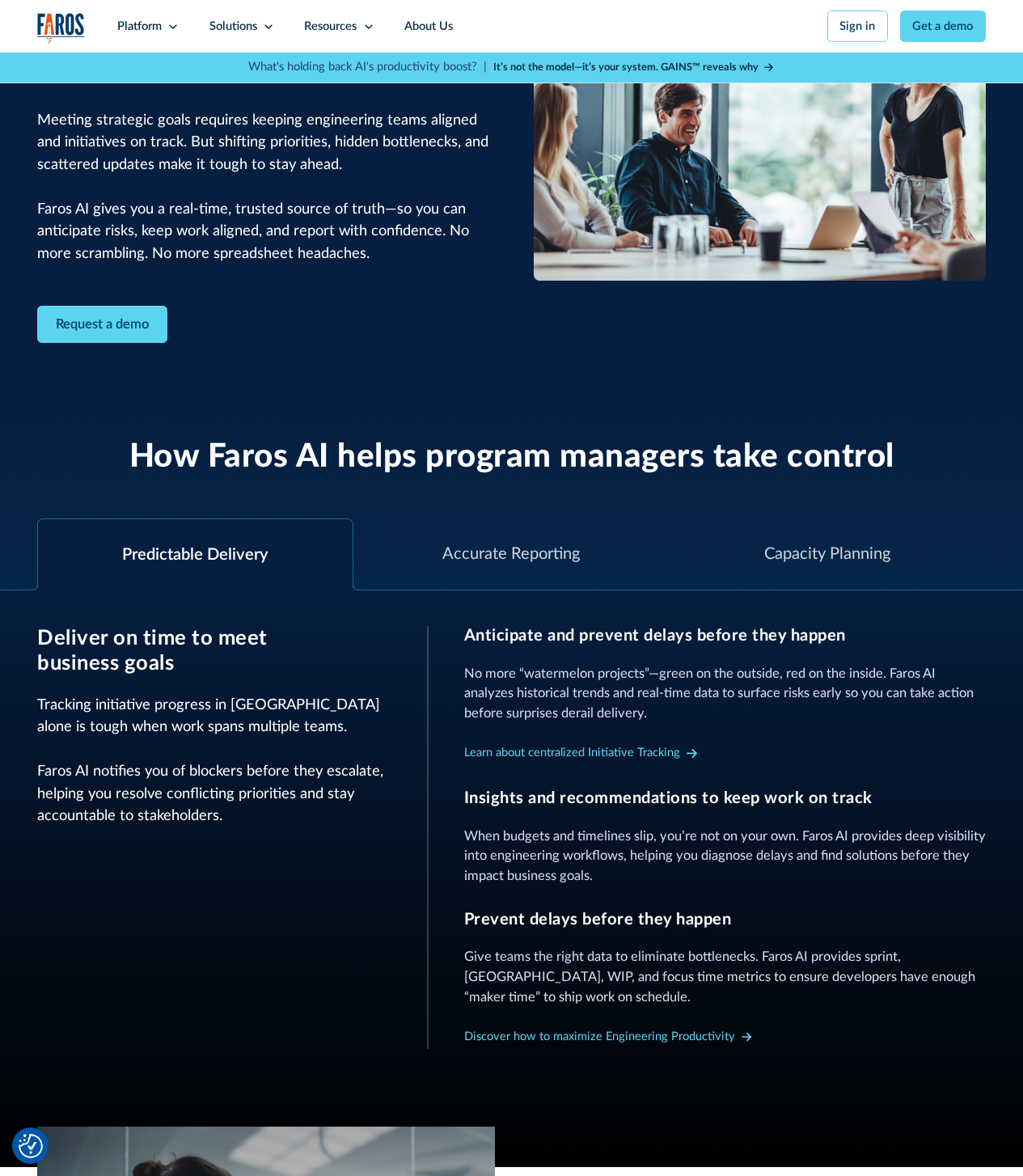
scroll to position [194, 0]
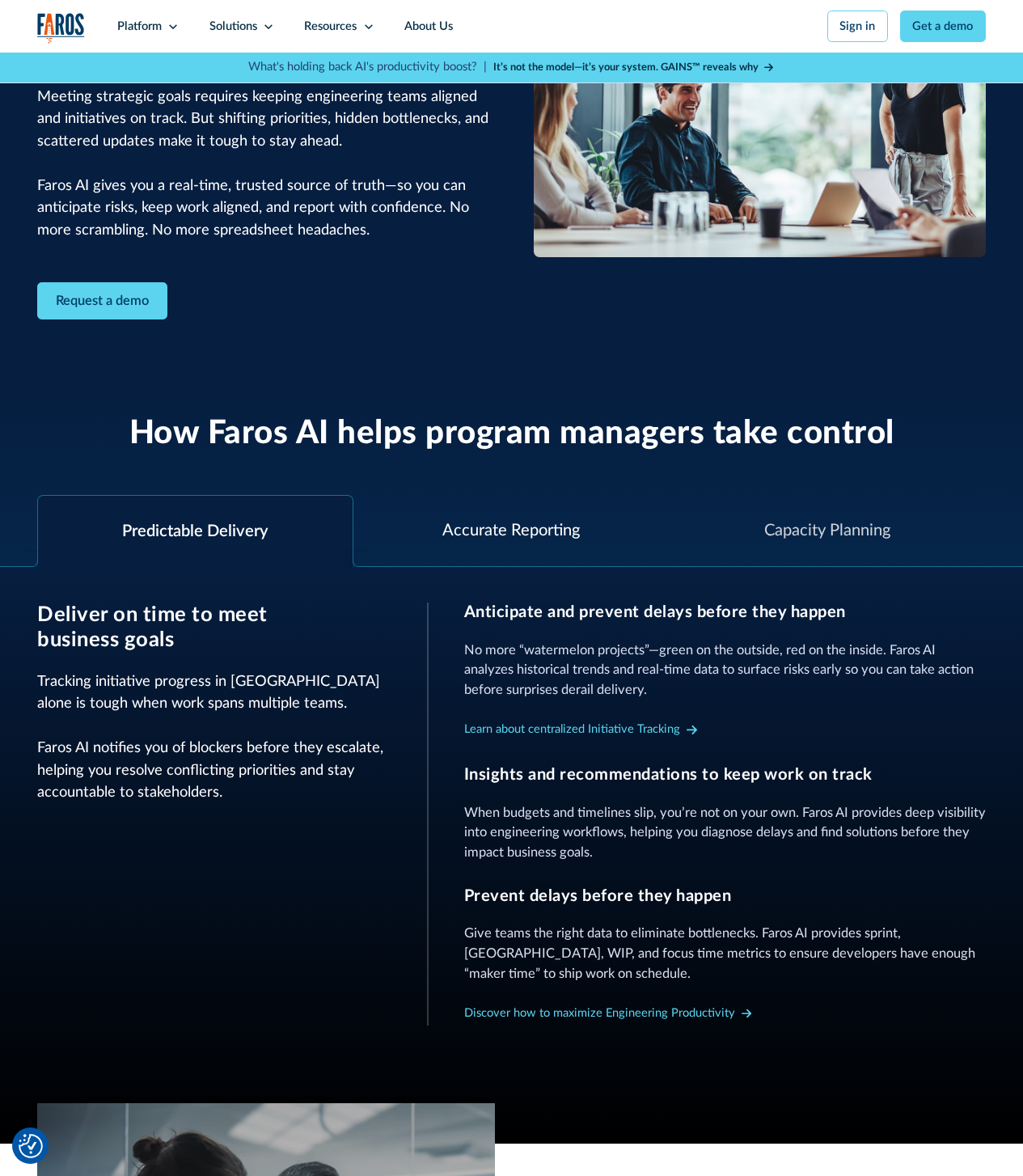
click at [443, 551] on div "Accurate Reporting" at bounding box center [512, 531] width 316 height 72
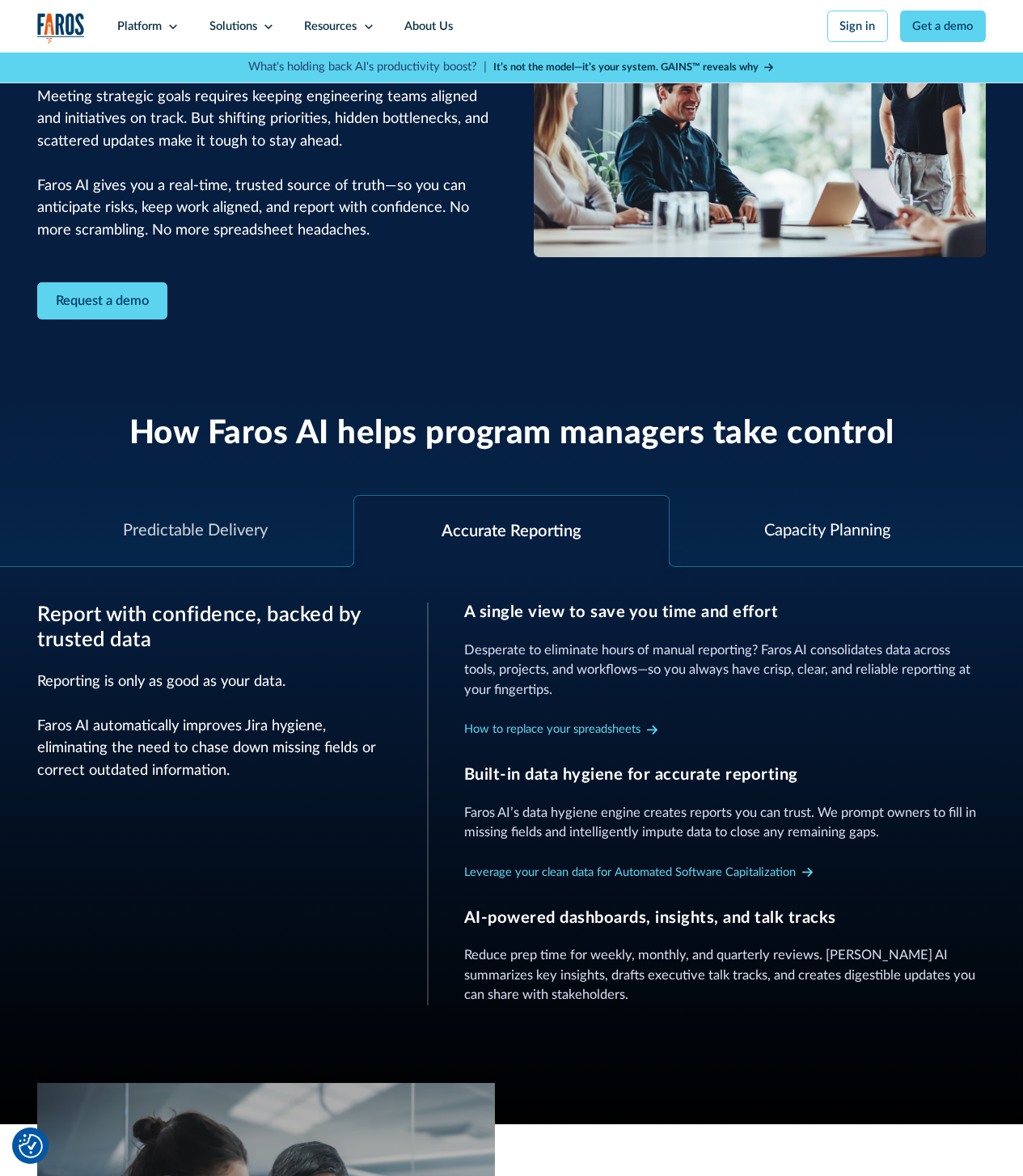
click at [804, 543] on div "Capacity Planning" at bounding box center [828, 530] width 127 height 24
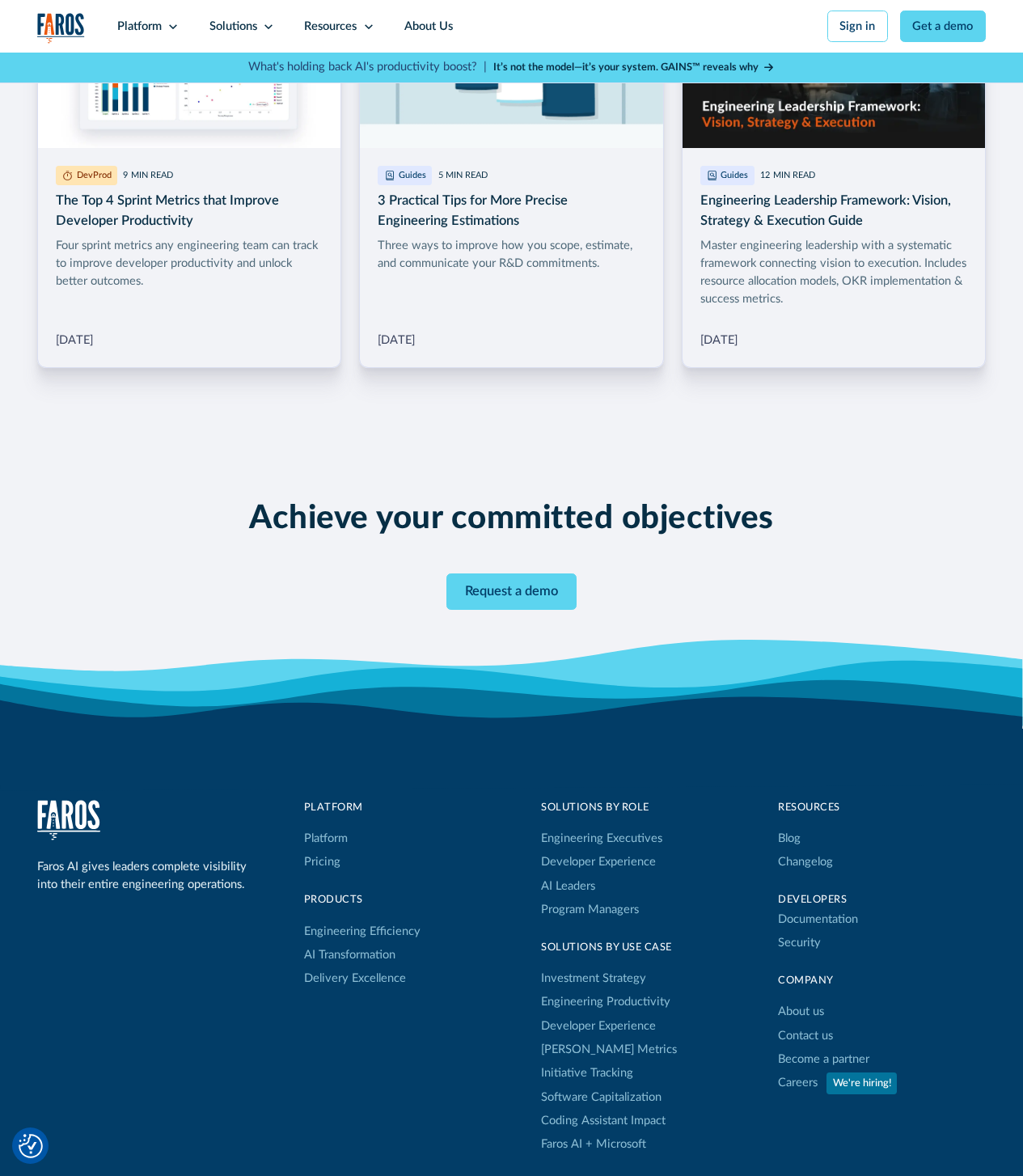
scroll to position [2404, 0]
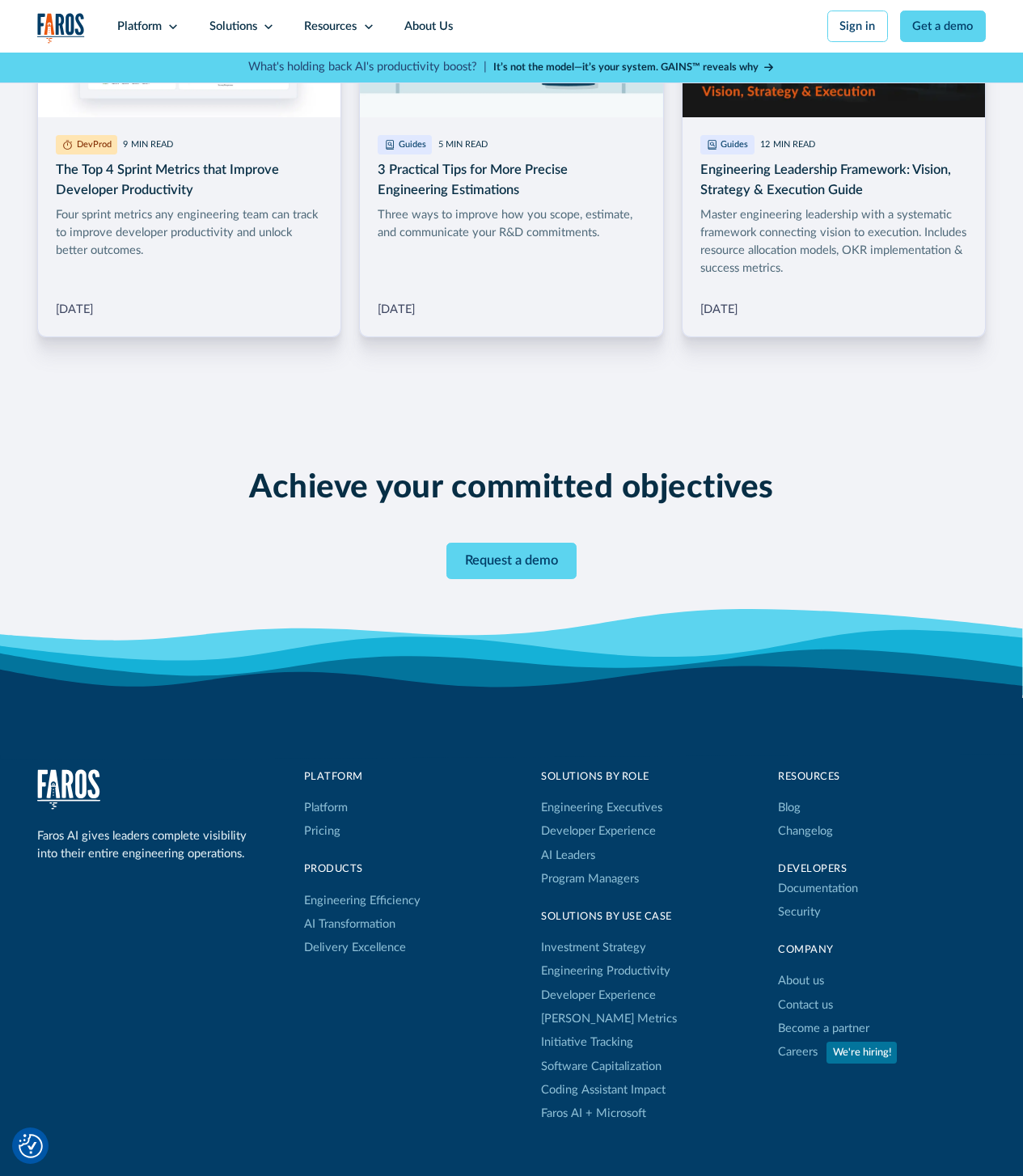
click at [703, 508] on h2 "Achieve your committed objectives" at bounding box center [512, 487] width 525 height 39
click at [223, 450] on div "Achieve your committed objectives Request a demo" at bounding box center [511, 523] width 759 height 230
